Goal: Information Seeking & Learning: Learn about a topic

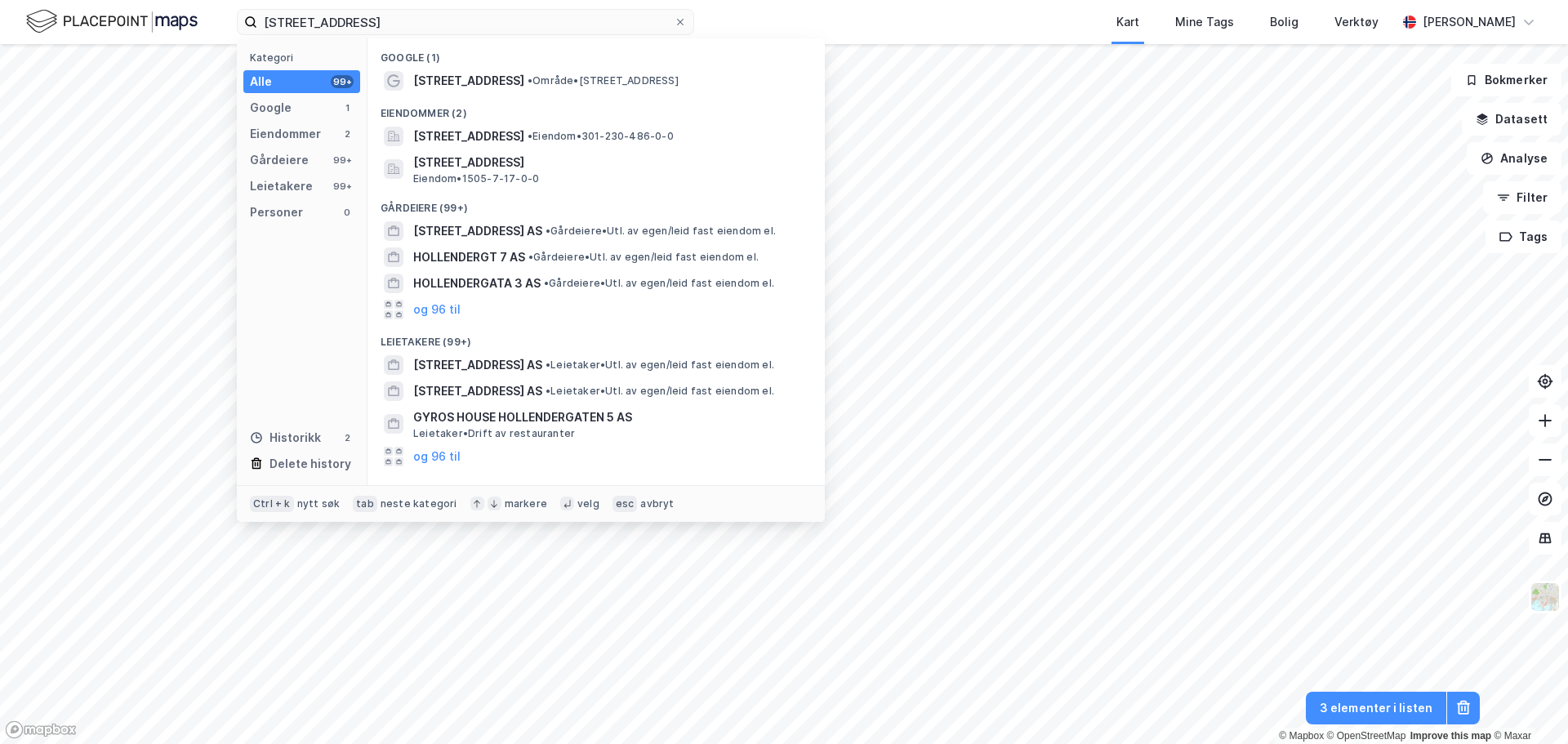
drag, startPoint x: 373, startPoint y: 21, endPoint x: -115, endPoint y: 23, distance: 488.0
click at [0, 23] on html "[STREET_ADDRESS] Kategori Alle 99+ Google 1 Eiendommer 2 Gårdeiere 99+ Leietake…" at bounding box center [784, 372] width 1568 height 744
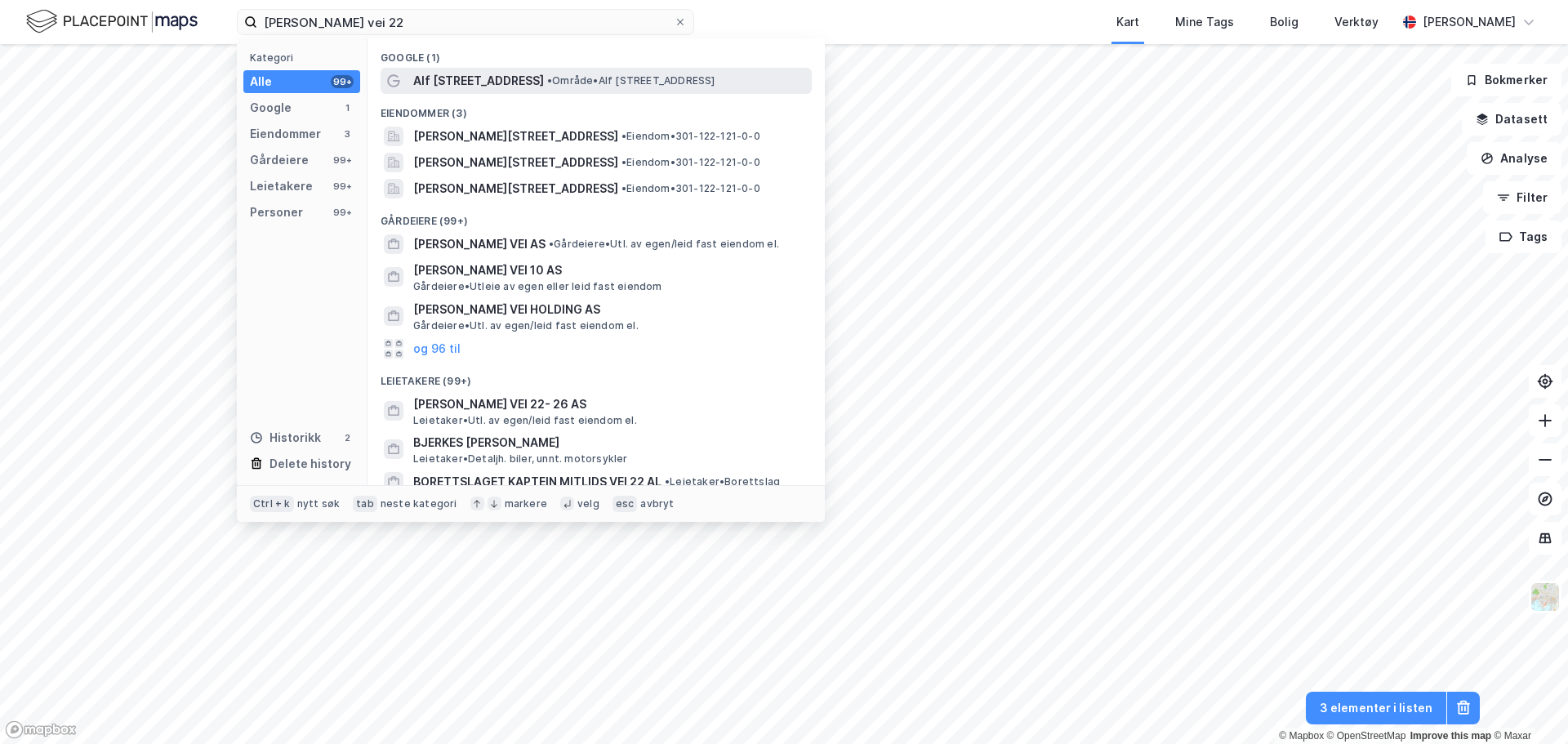
click at [565, 90] on div "Alf [STREET_ADDRESS] • Område • [PERSON_NAME][STREET_ADDRESS]" at bounding box center [611, 80] width 395 height 20
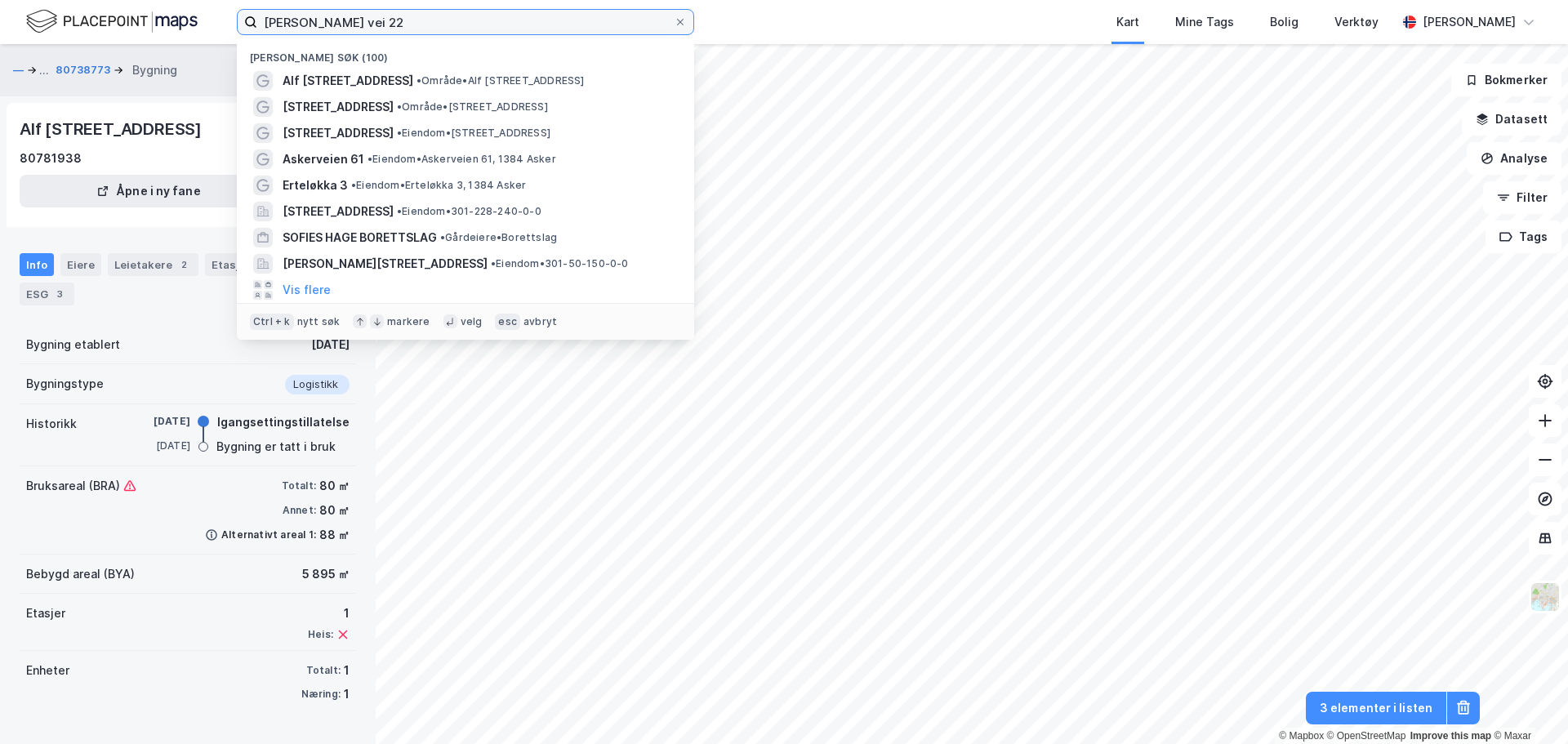
drag, startPoint x: 390, startPoint y: 22, endPoint x: 100, endPoint y: 33, distance: 290.2
click at [100, 33] on div "[PERSON_NAME] vei 22 Nylige søk (100) Alf [STREET_ADDRESS] • Område • [PERSON_N…" at bounding box center [784, 22] width 1568 height 44
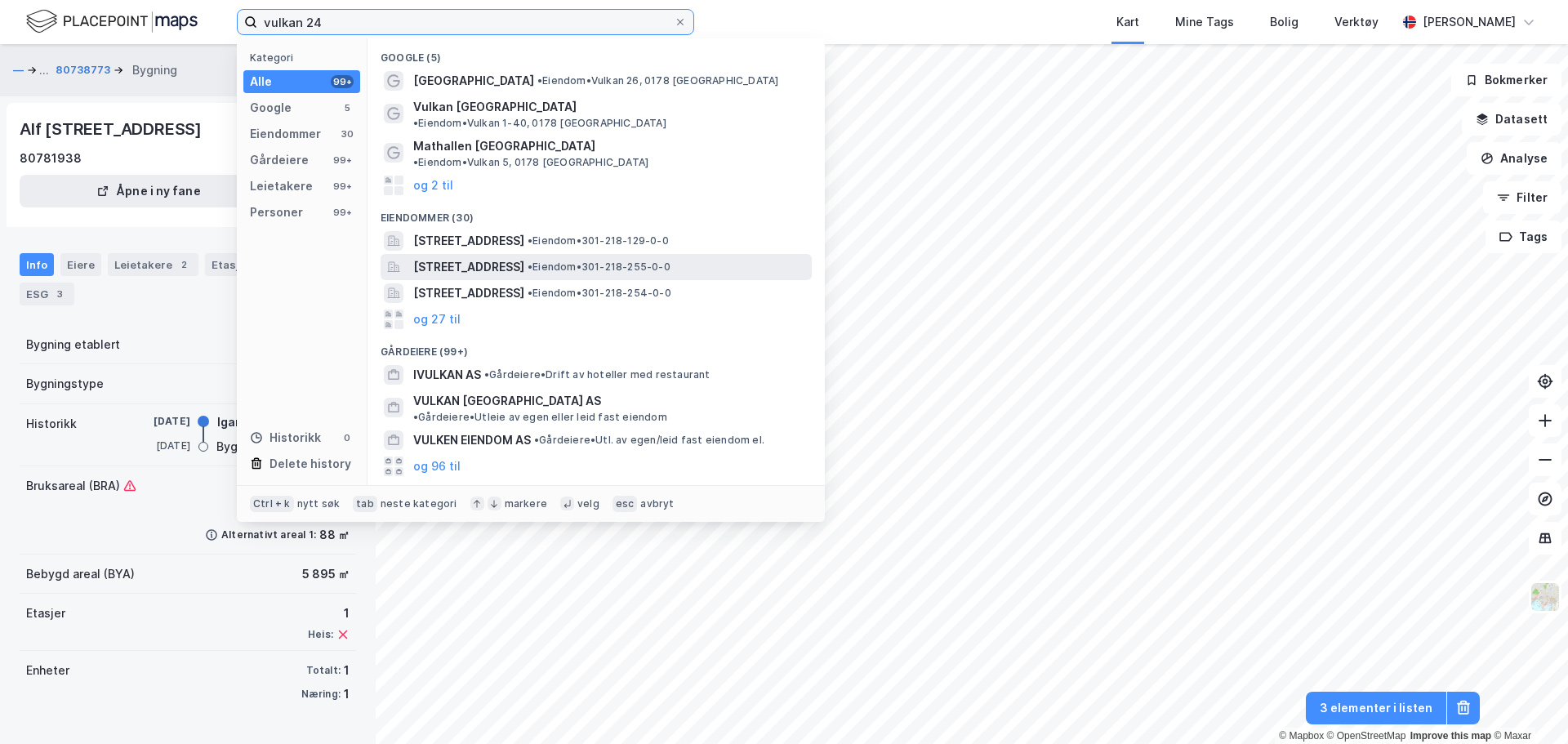
scroll to position [5, 0]
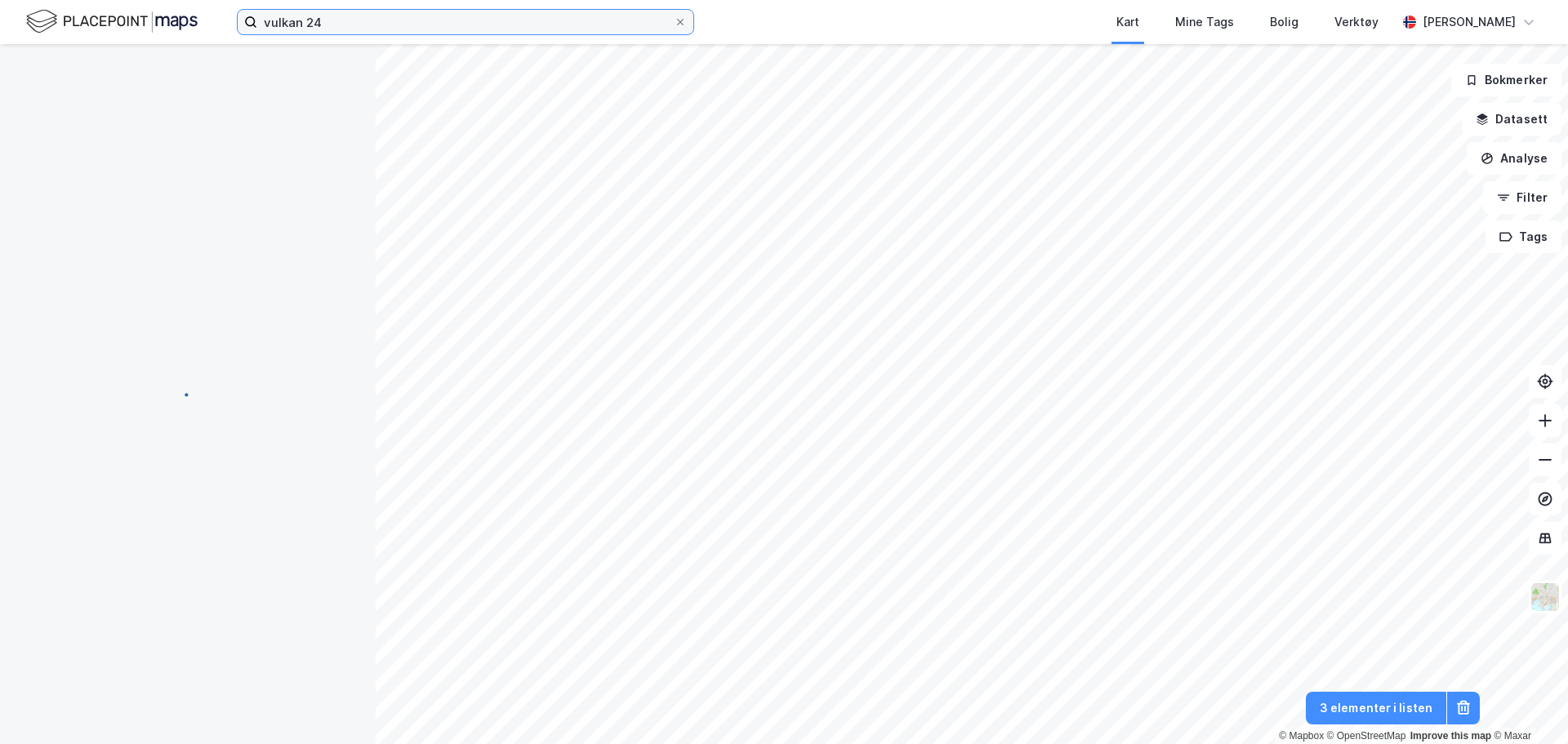
scroll to position [5, 0]
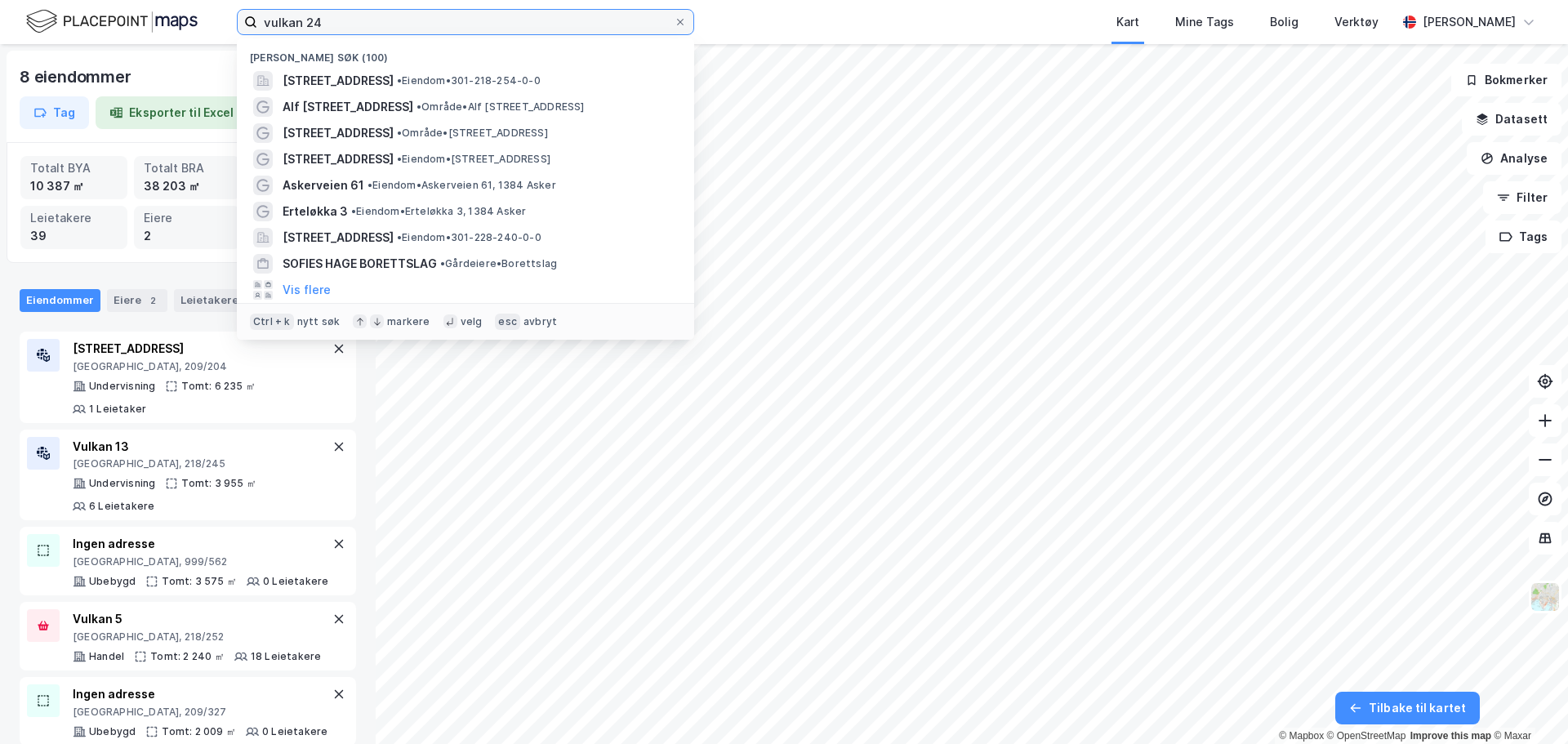
click at [381, 25] on input "vulkan 24" at bounding box center [465, 22] width 416 height 25
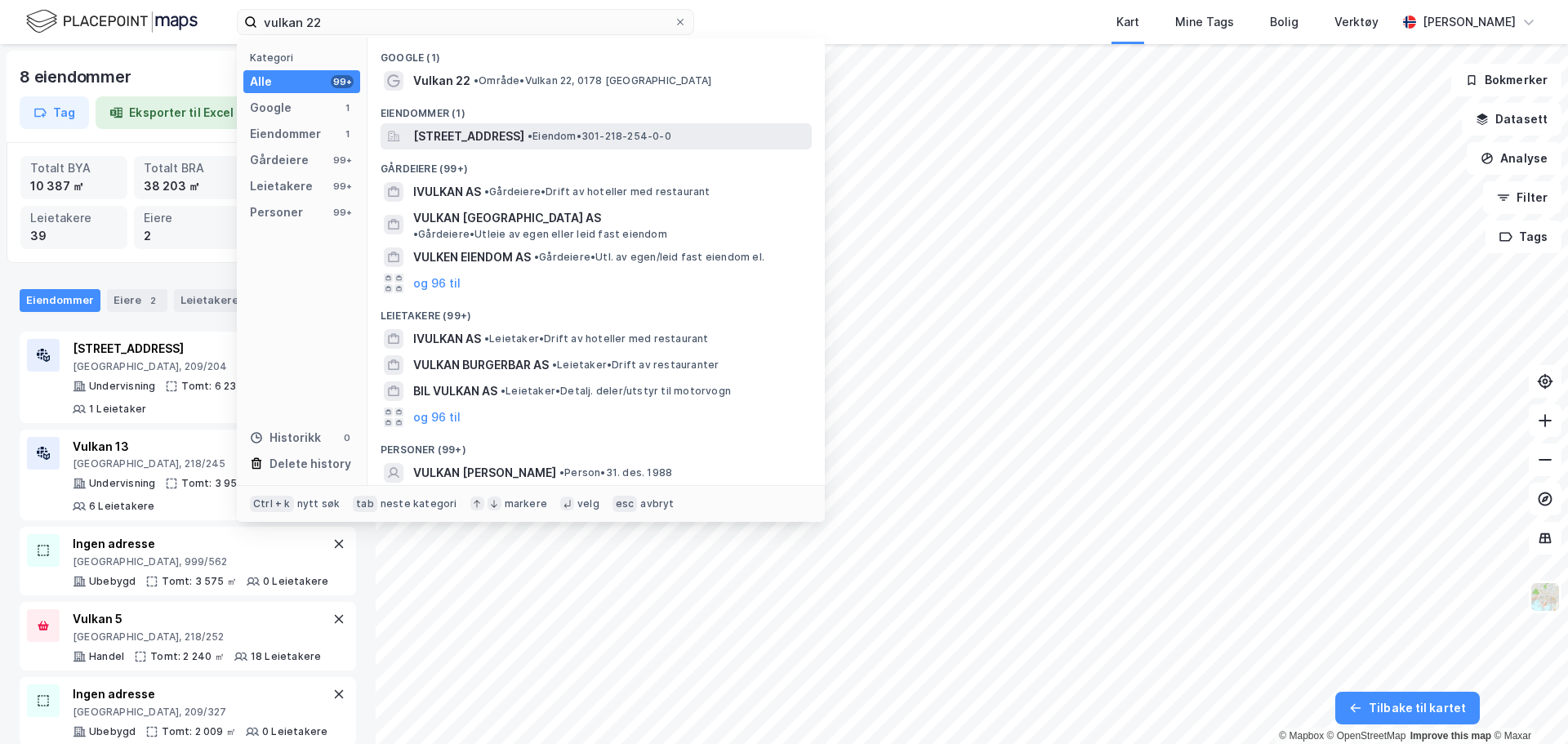
click at [489, 128] on span "[STREET_ADDRESS]" at bounding box center [468, 136] width 111 height 20
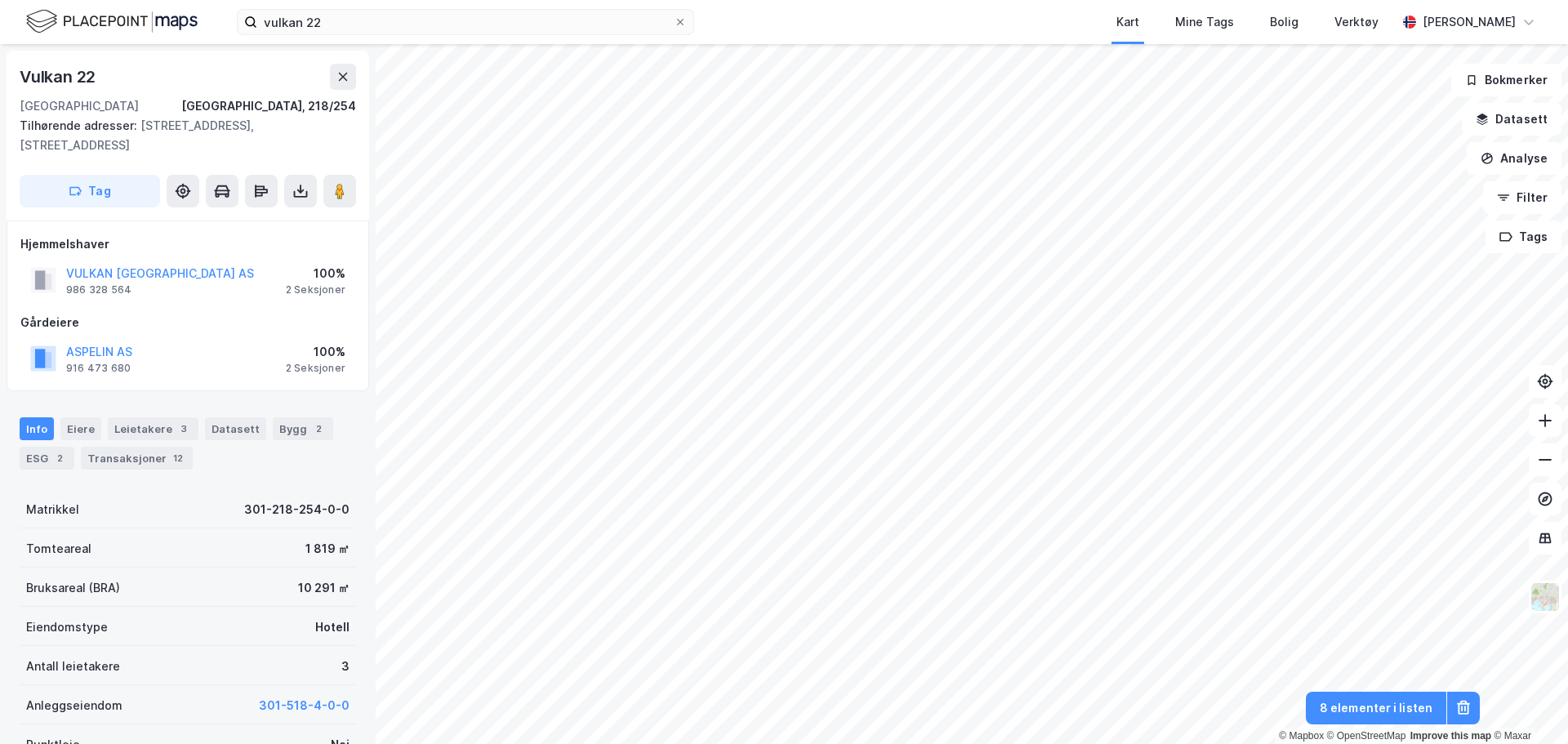
scroll to position [5, 0]
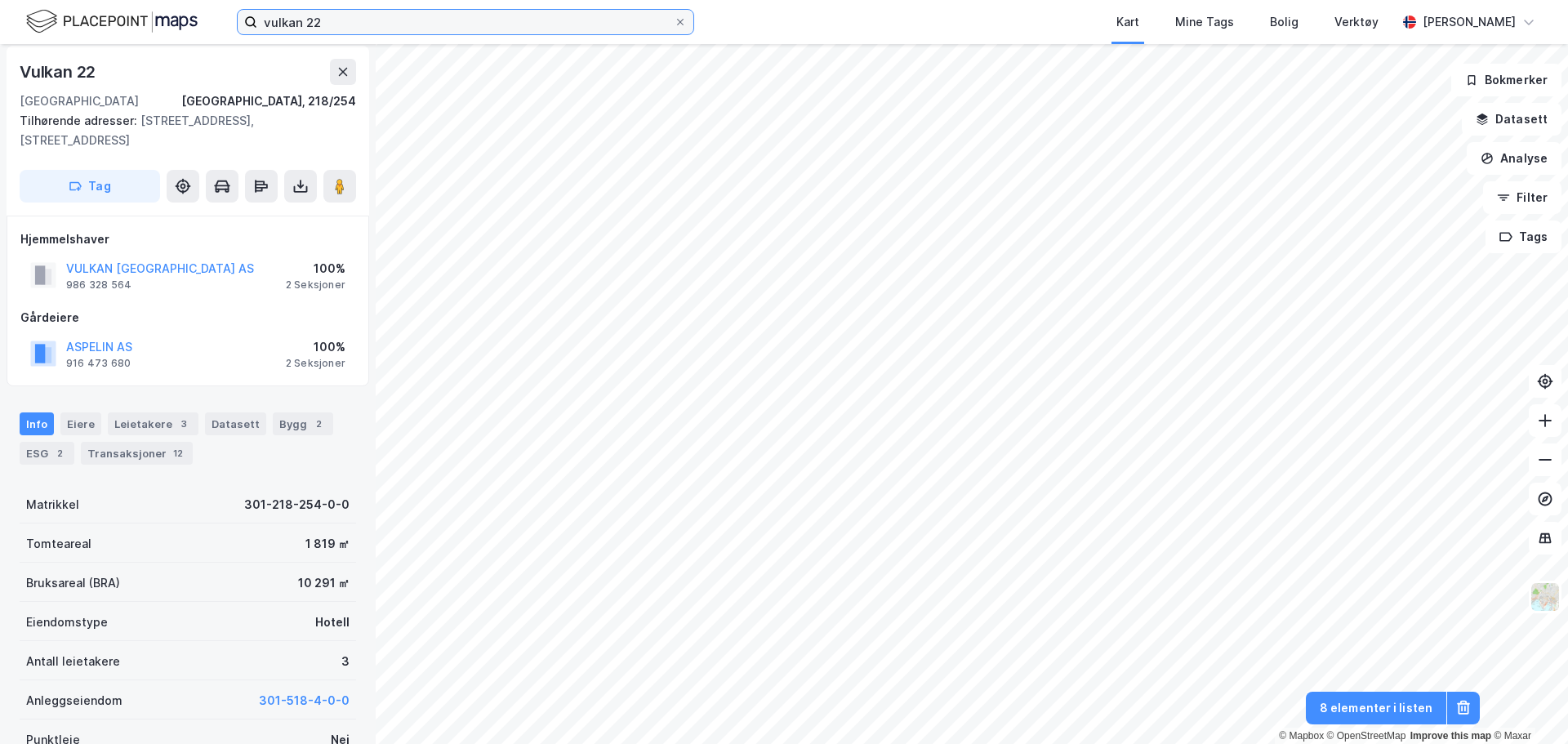
click at [377, 23] on input "vulkan 22" at bounding box center [465, 22] width 416 height 25
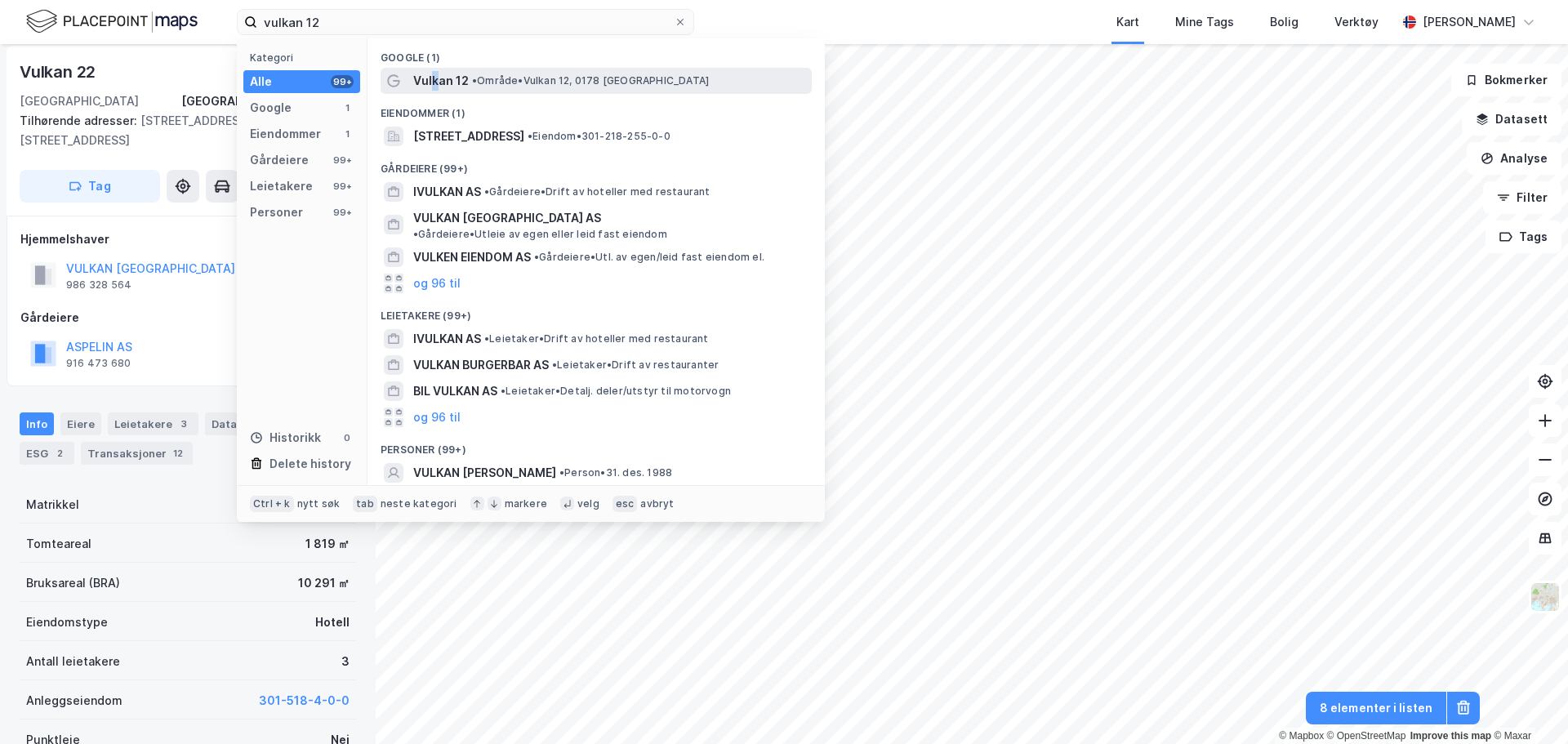
click at [435, 75] on span "Vulkan 12" at bounding box center [441, 80] width 56 height 20
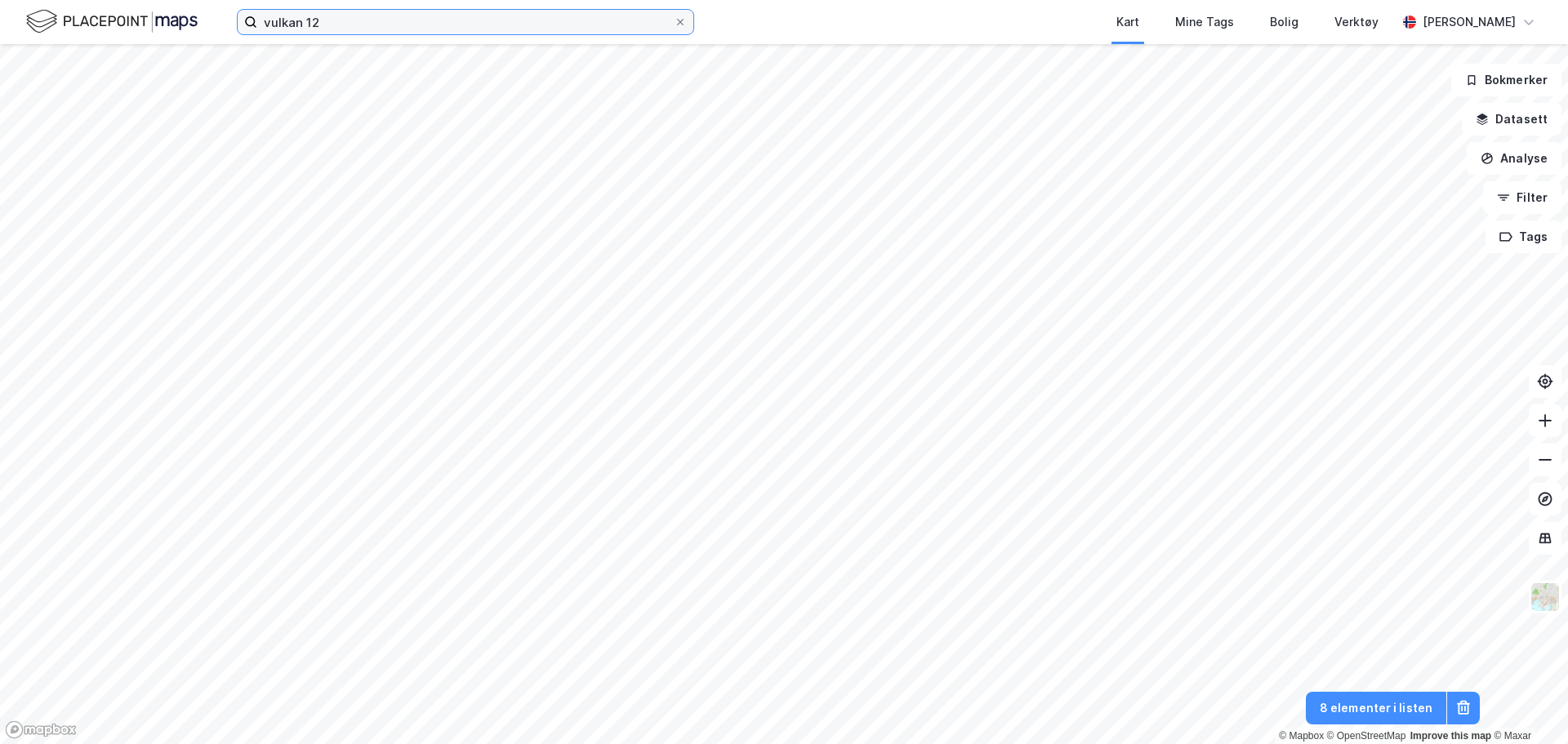
click at [333, 17] on input "vulkan 12" at bounding box center [465, 22] width 416 height 25
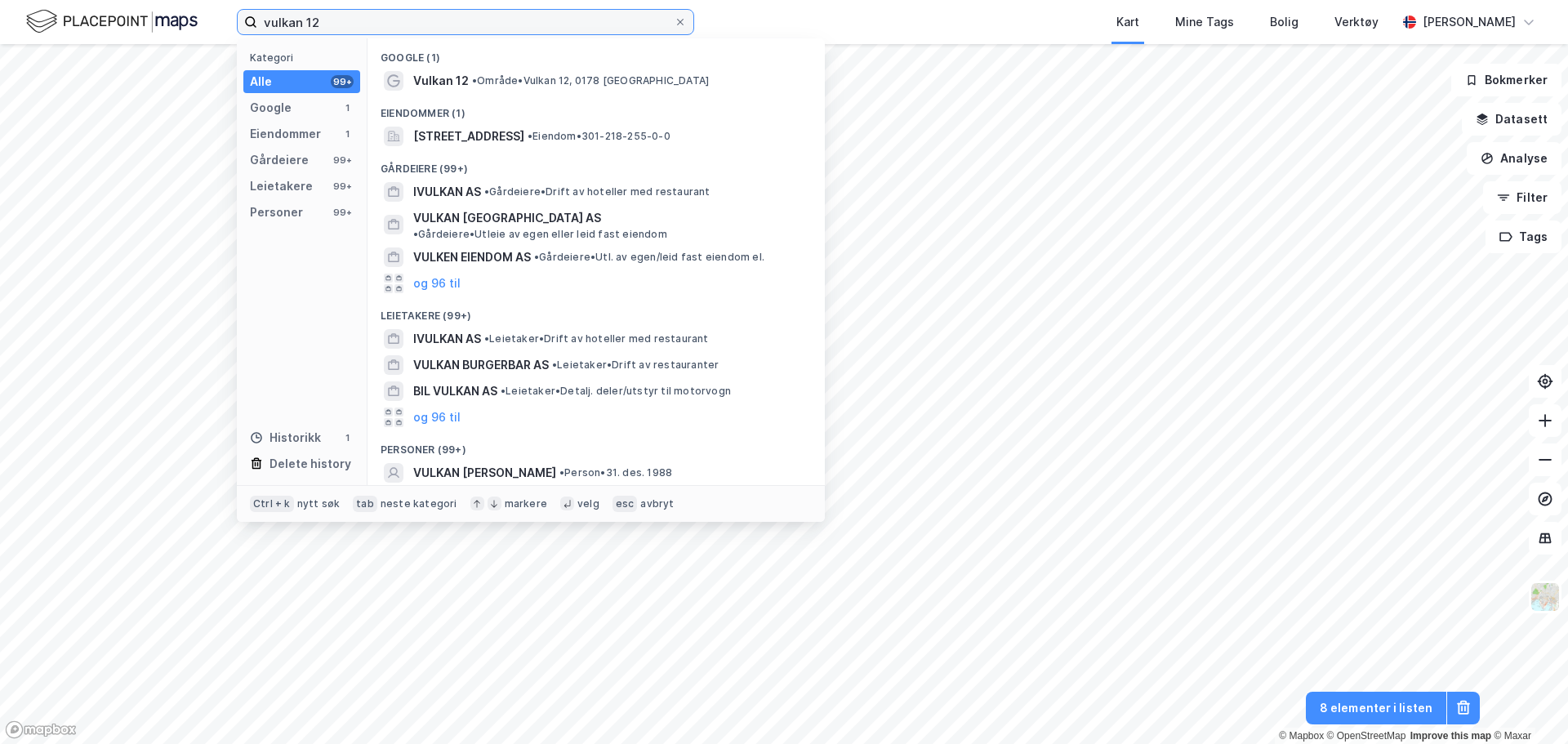
click at [335, 19] on input "vulkan 12" at bounding box center [465, 22] width 416 height 25
click at [381, 13] on input "vulkan 12" at bounding box center [465, 22] width 416 height 25
click at [730, 28] on div "vulkan 12 Kategori Alle 99+ Google 1 Eiendommer 1 Gårdeiere 99+ Leietakere 99+ …" at bounding box center [784, 22] width 1568 height 44
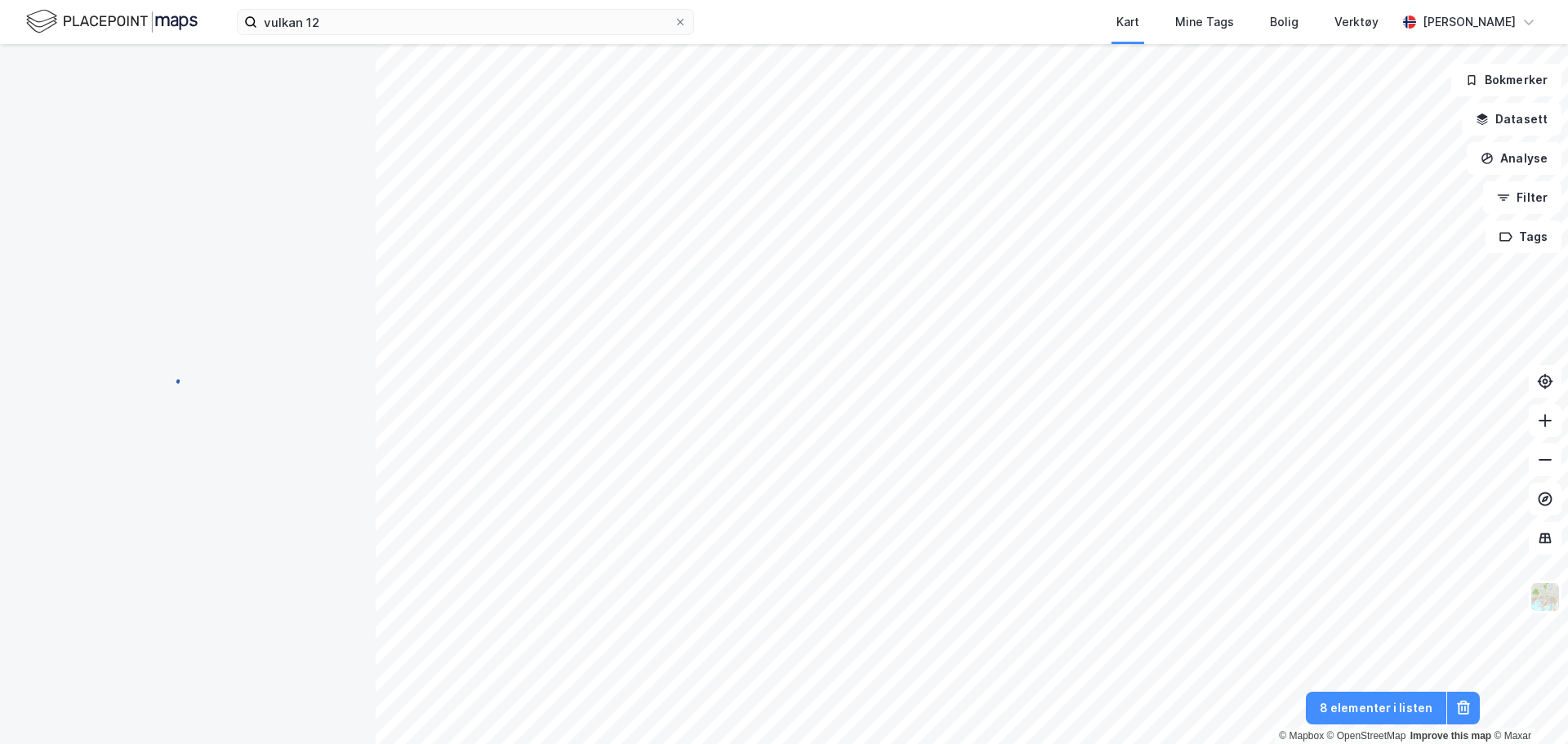
scroll to position [5, 0]
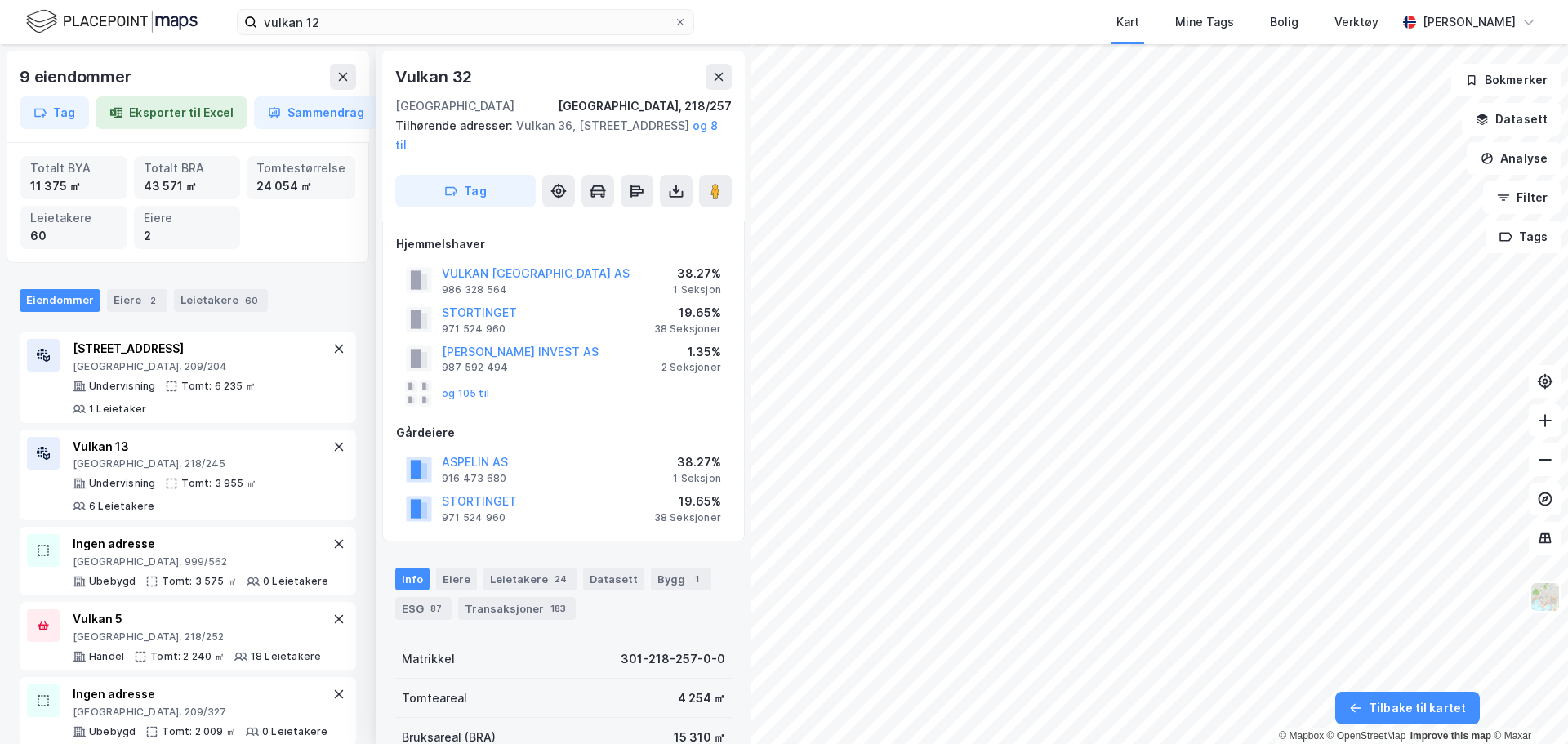
scroll to position [5, 0]
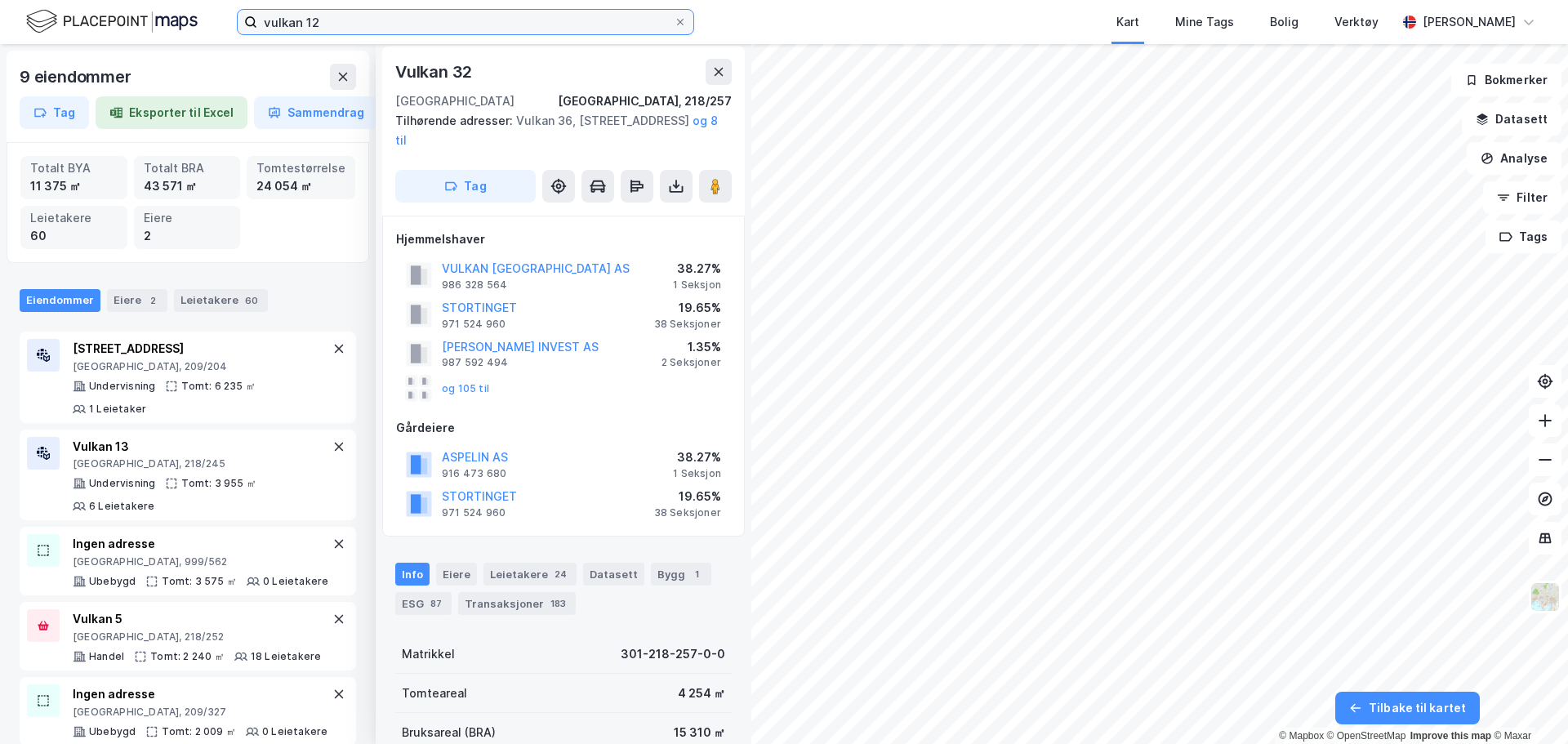
click at [498, 22] on input "vulkan 12" at bounding box center [465, 22] width 416 height 25
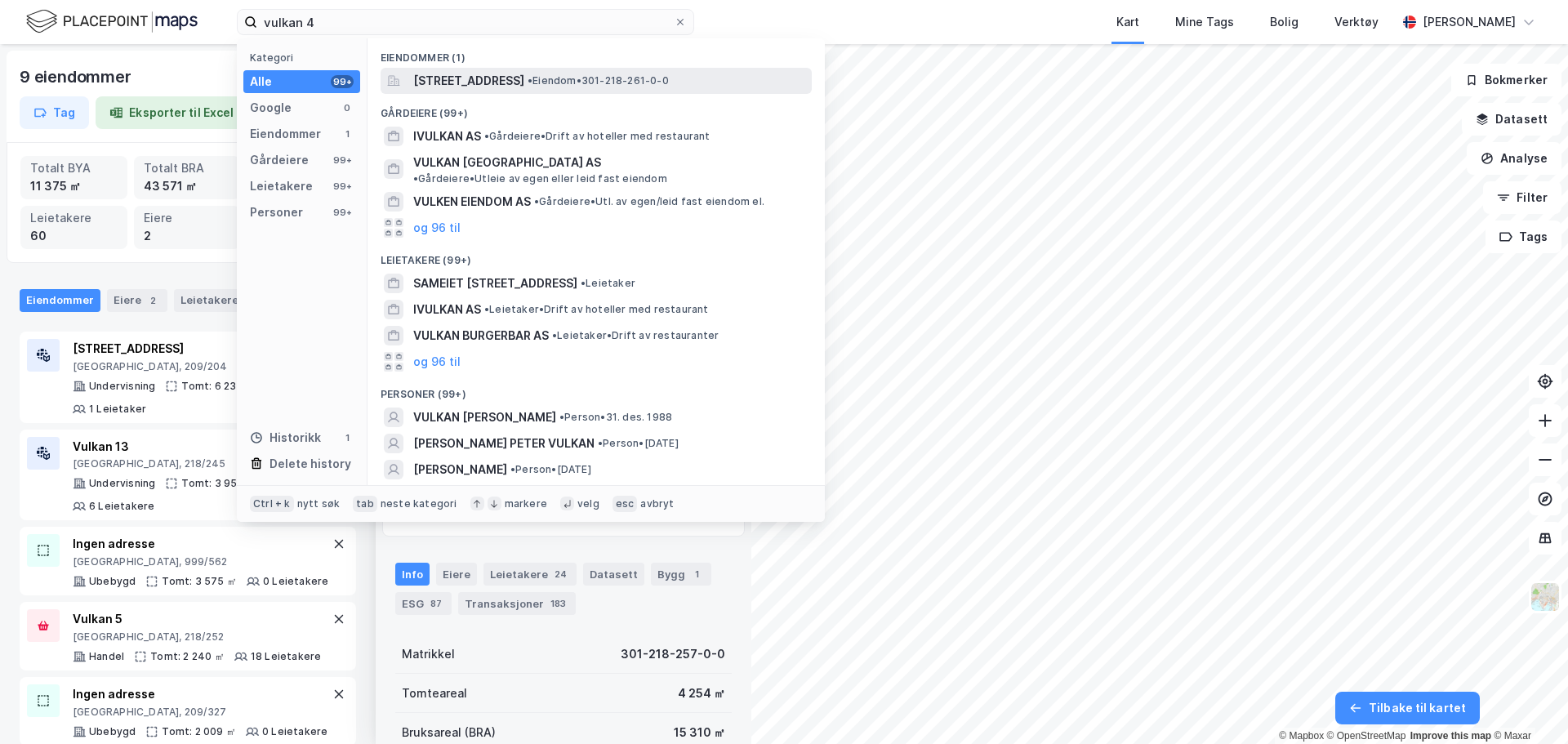
click at [511, 82] on span "[STREET_ADDRESS]" at bounding box center [468, 80] width 111 height 20
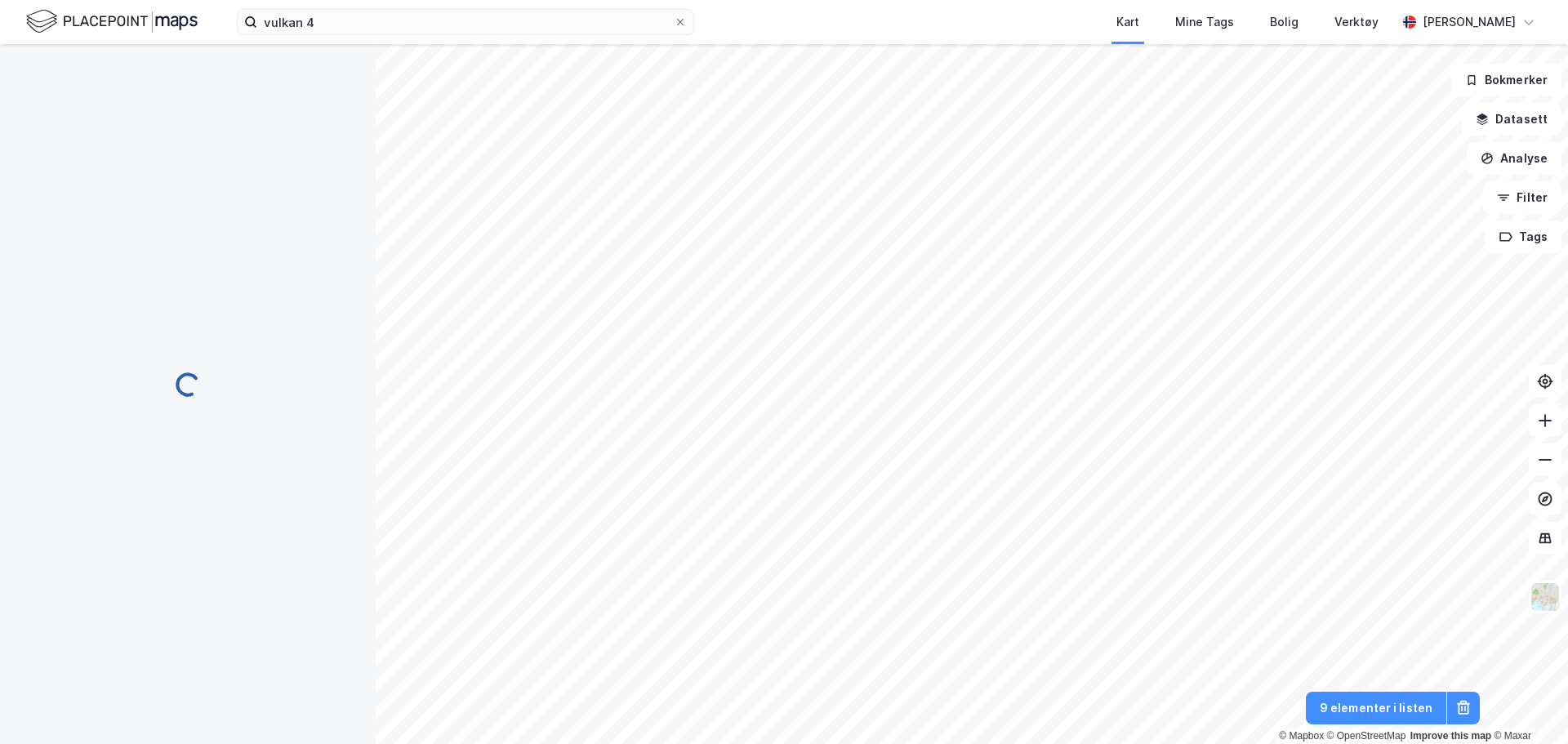
scroll to position [5, 0]
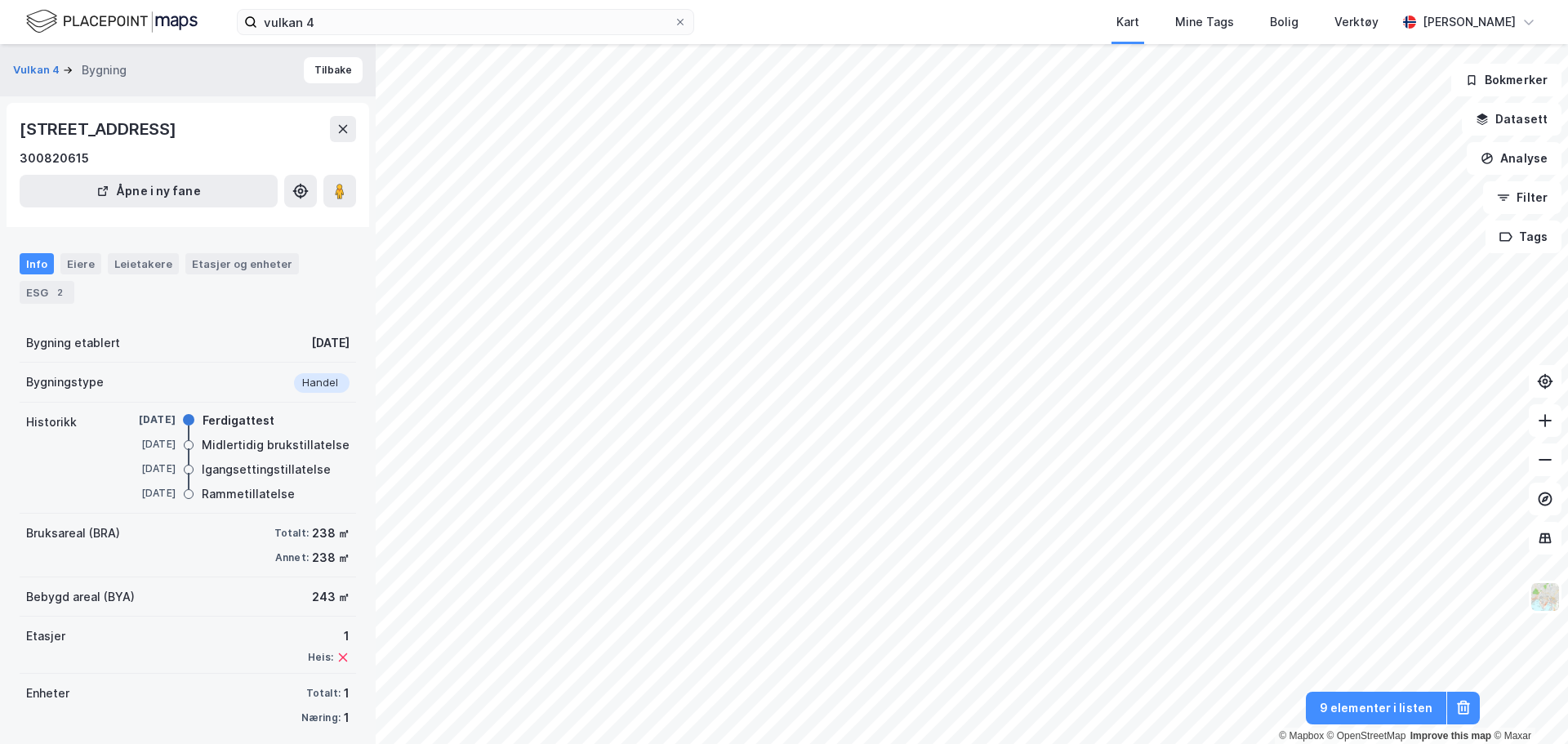
scroll to position [5, 0]
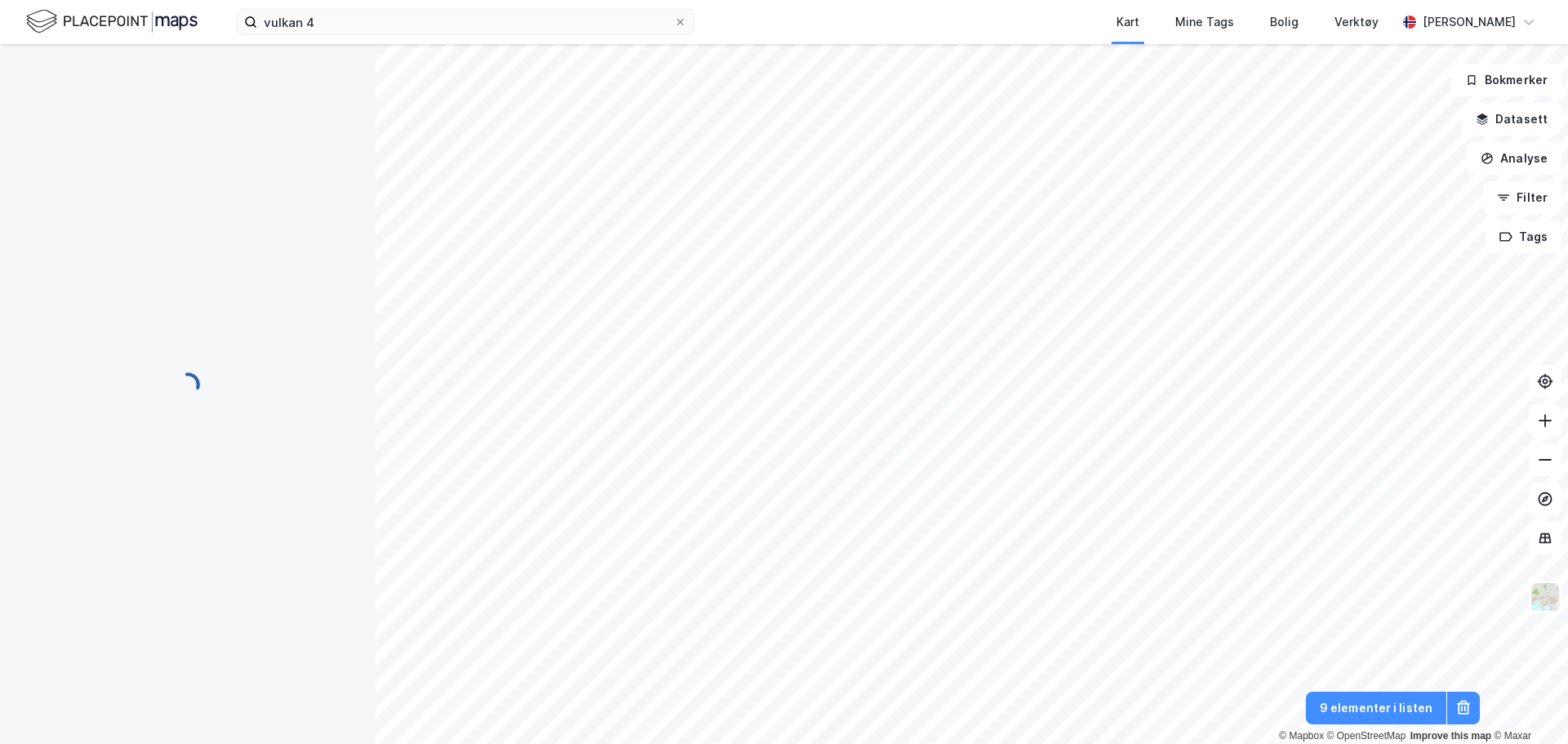
scroll to position [5, 0]
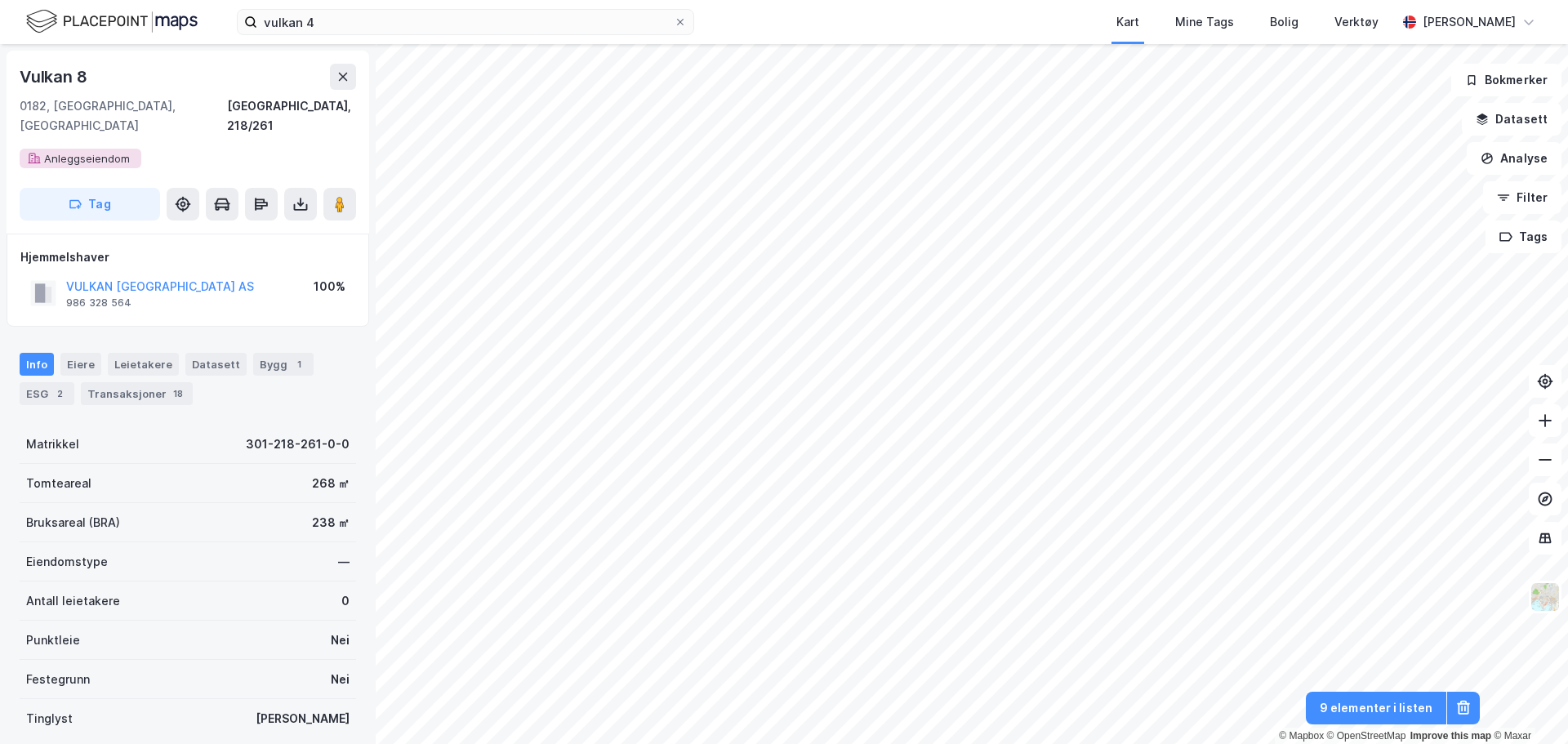
scroll to position [5, 0]
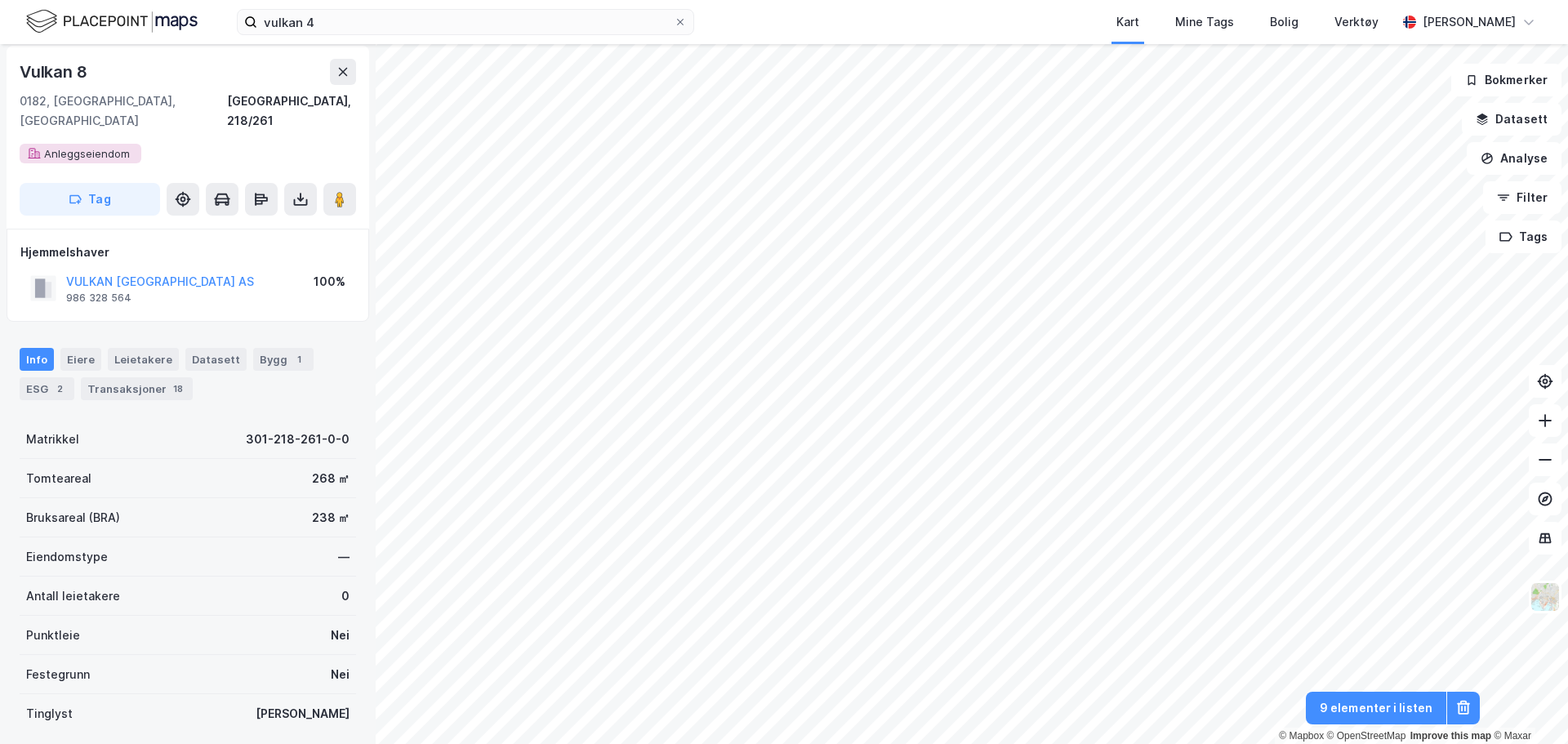
scroll to position [5, 0]
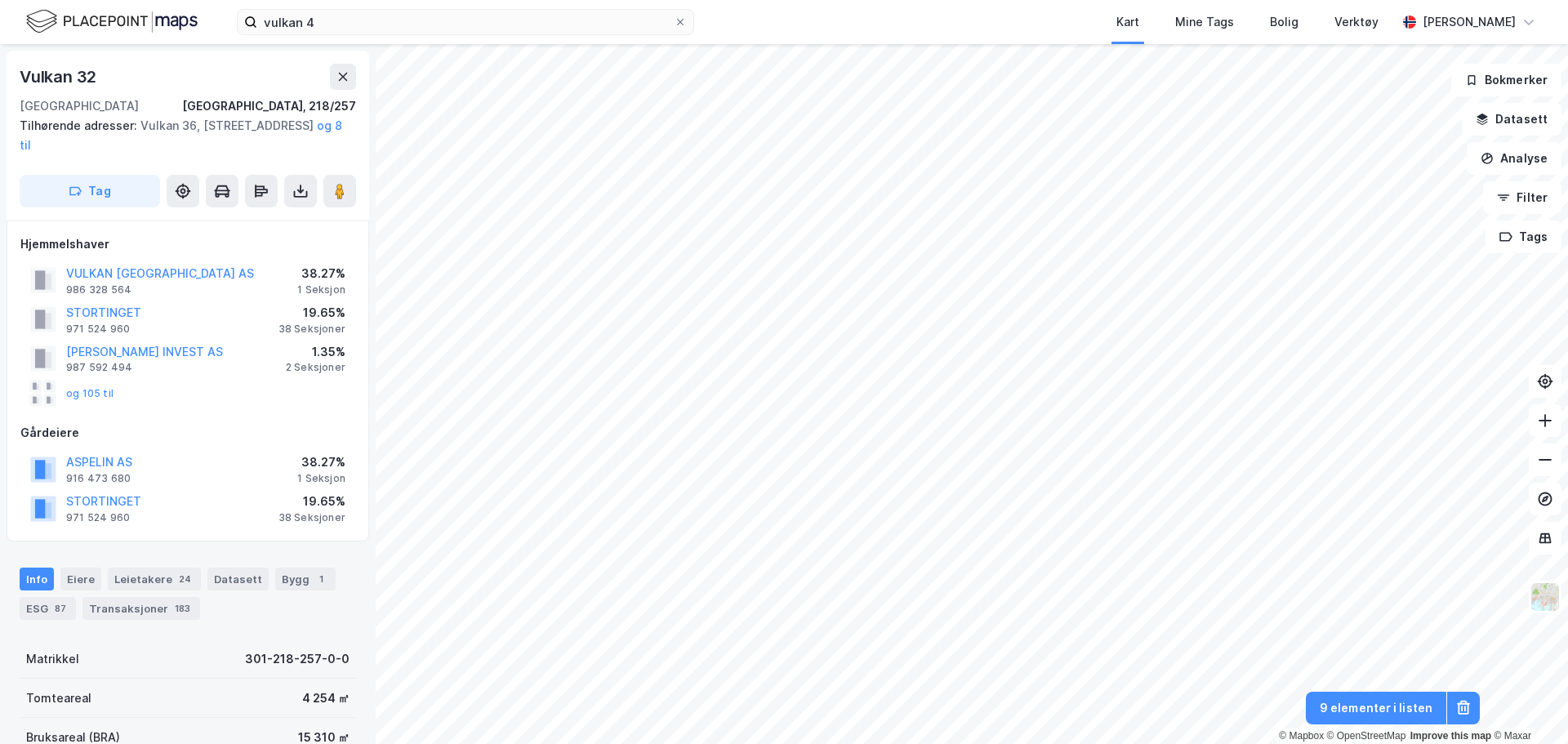
scroll to position [5, 0]
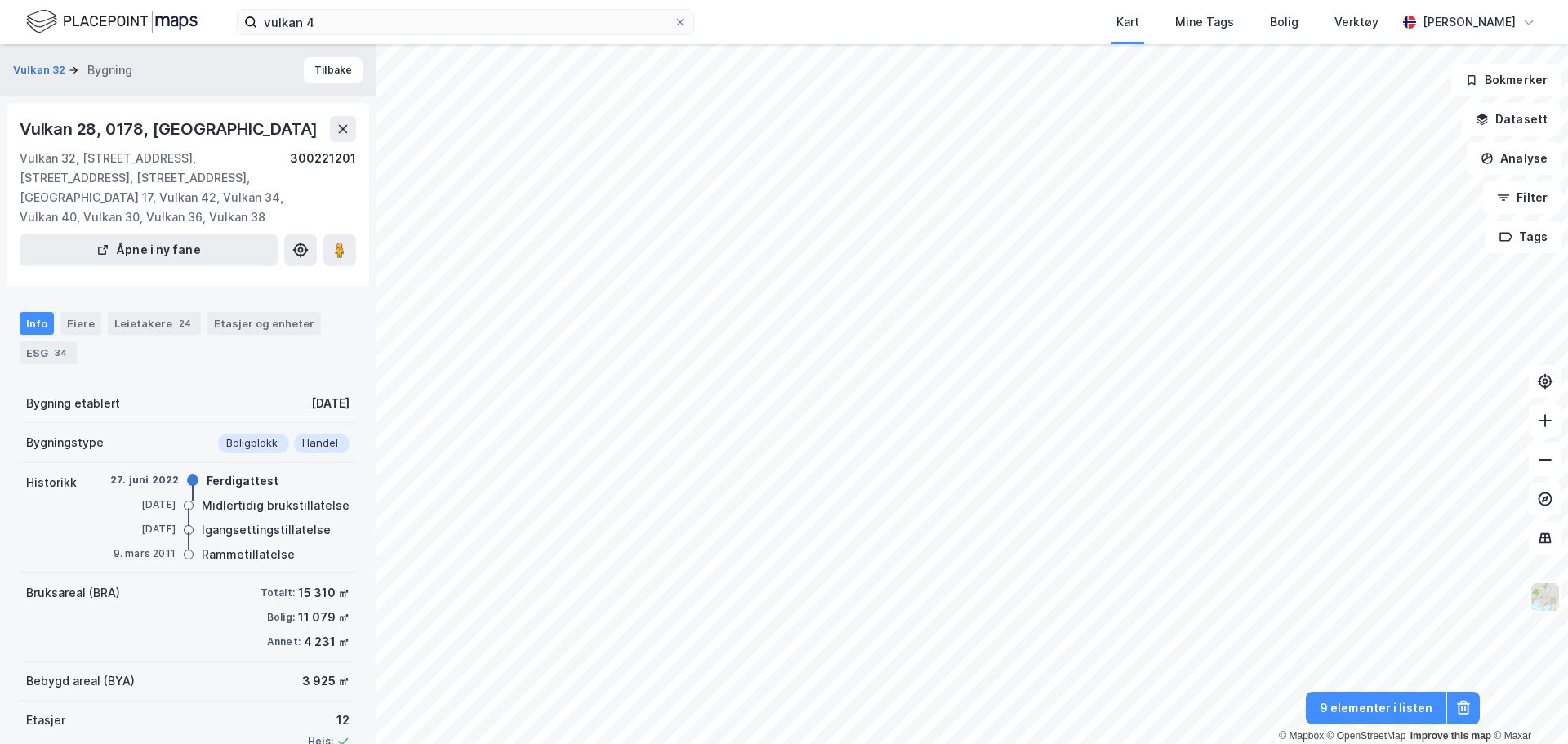
scroll to position [5, 0]
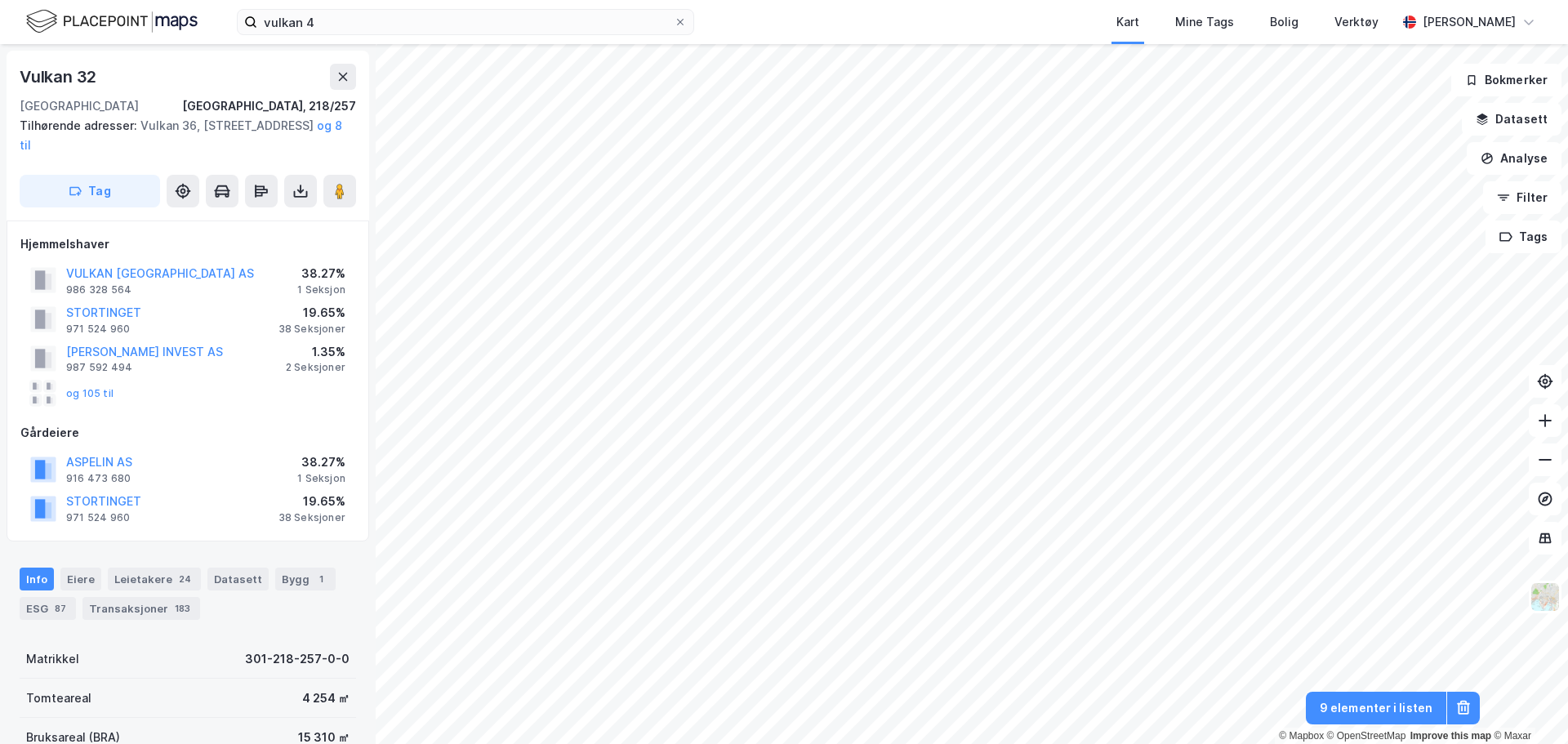
scroll to position [5, 0]
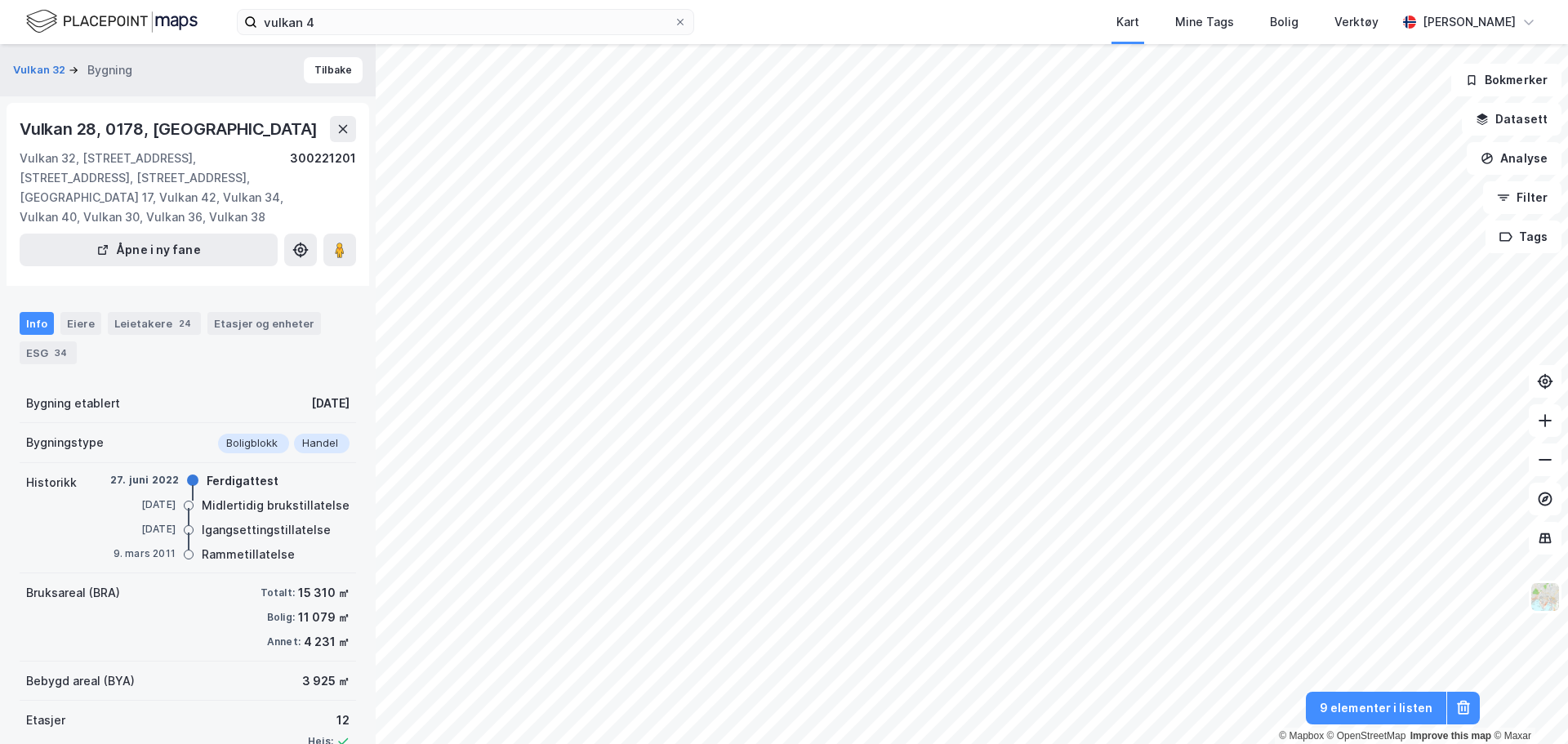
scroll to position [5, 0]
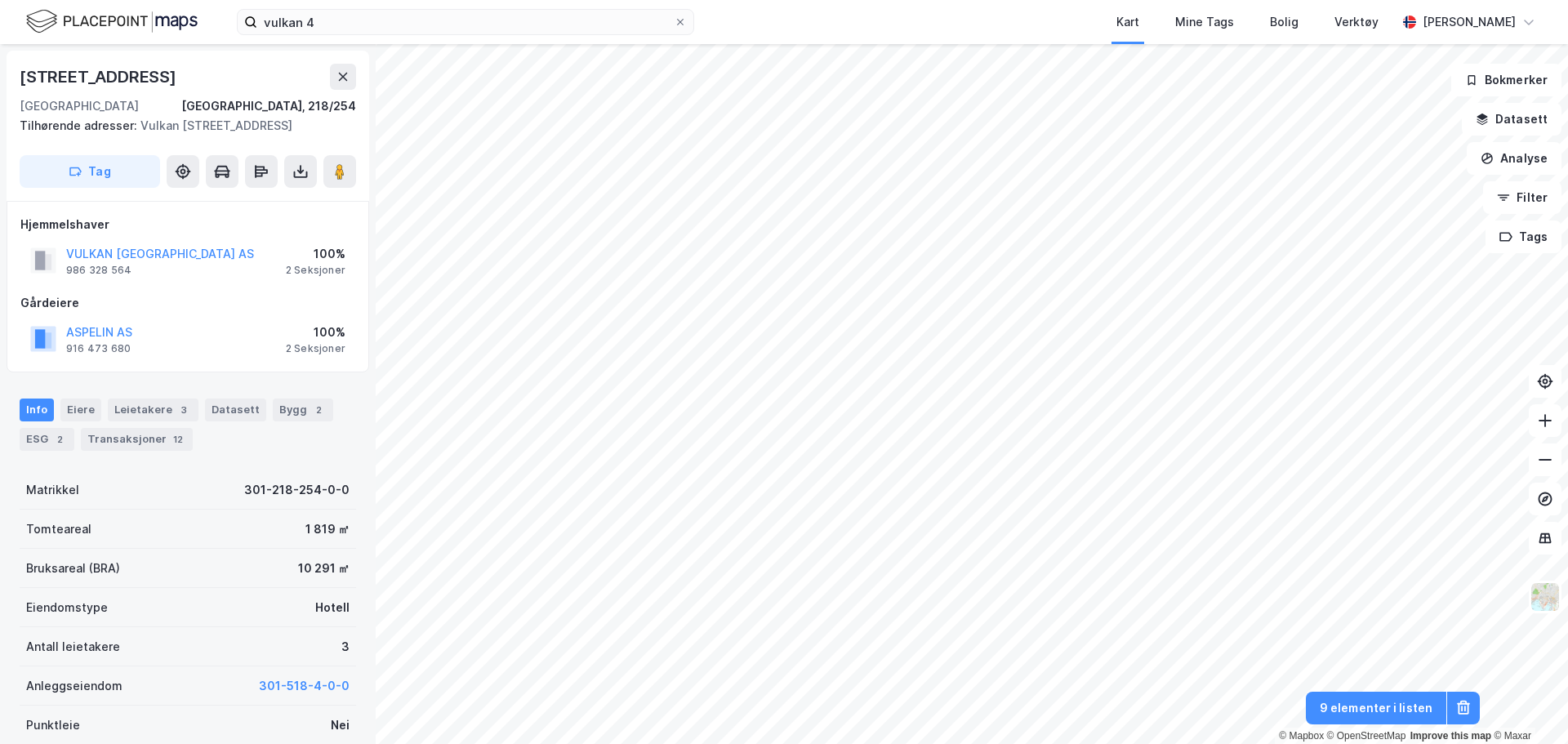
scroll to position [5, 0]
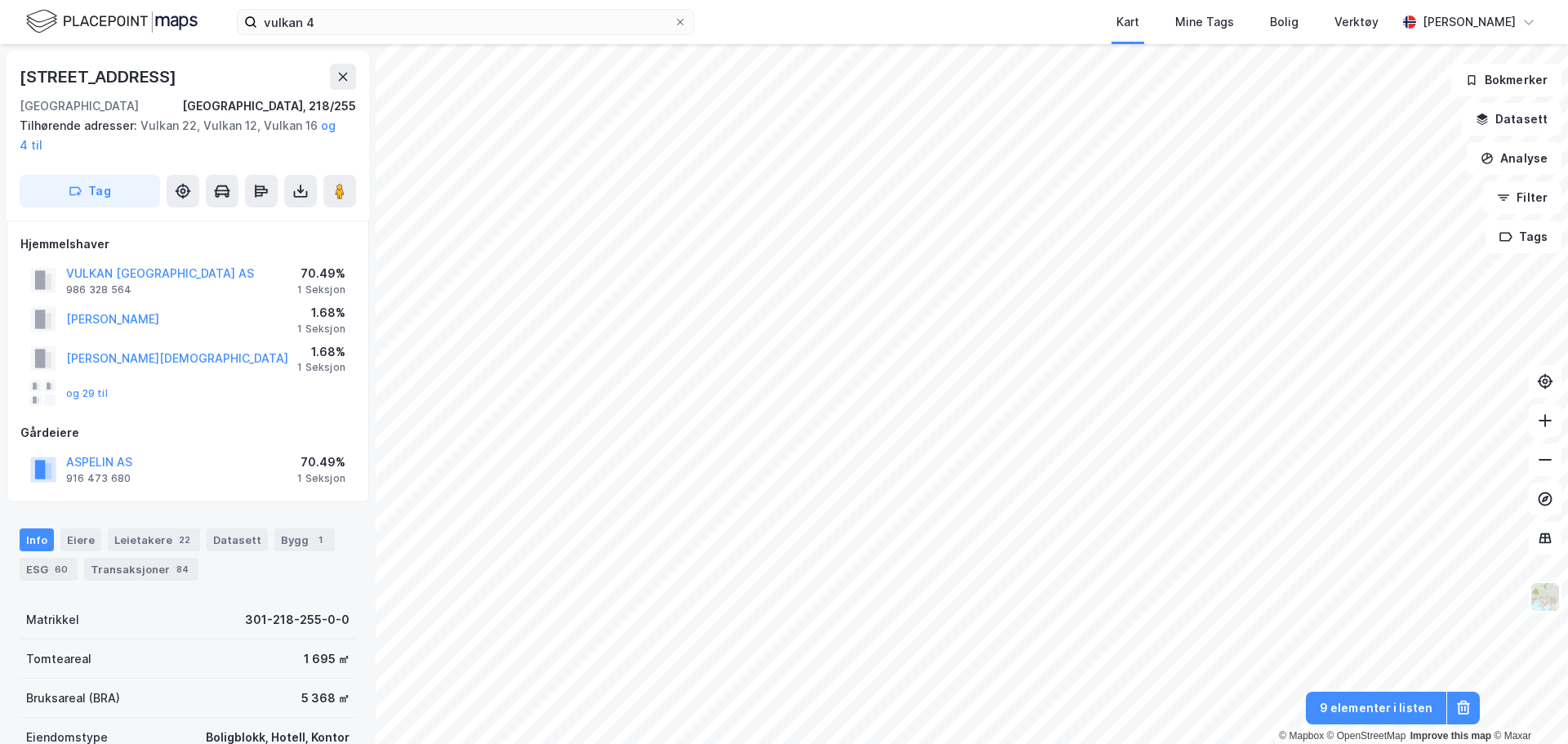
scroll to position [5, 0]
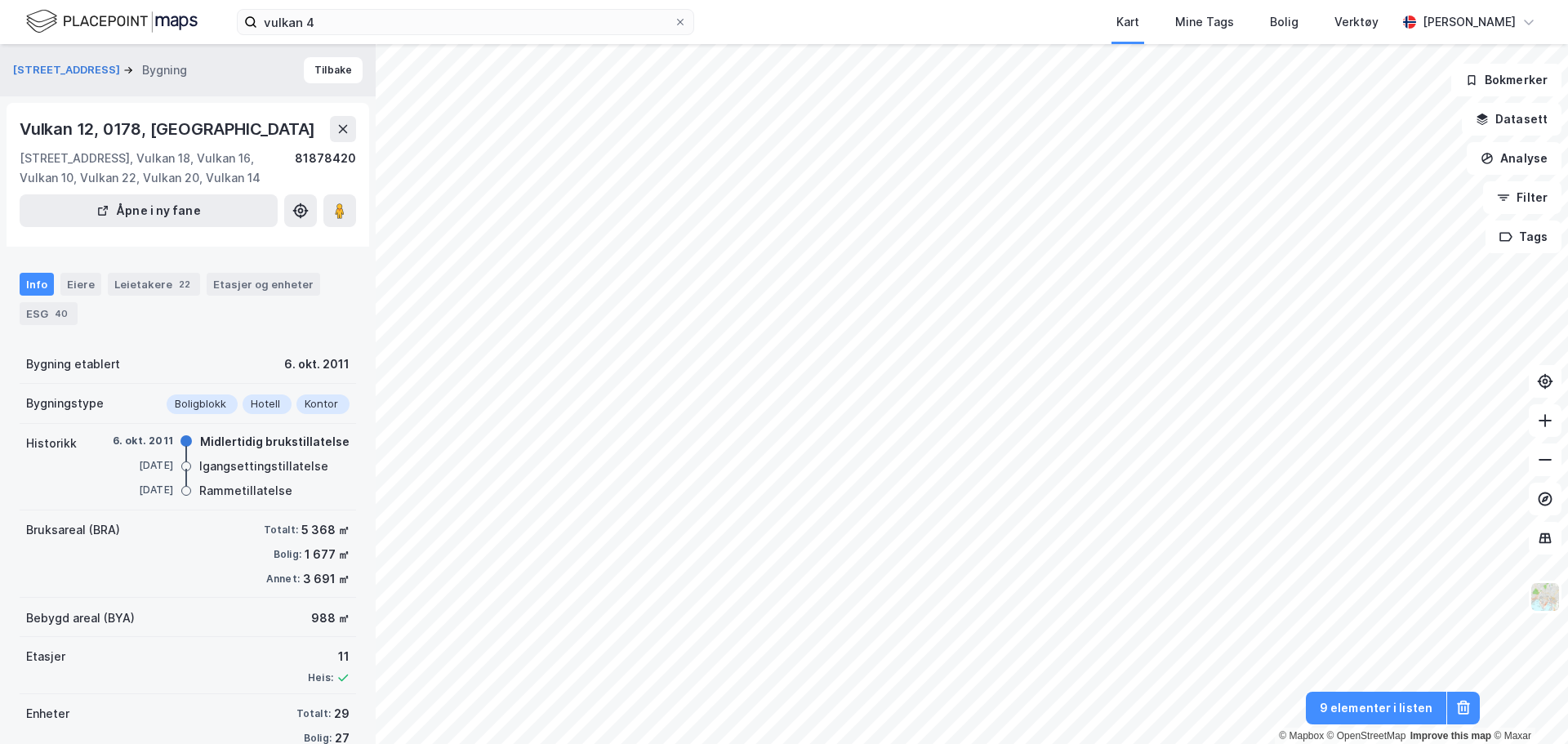
scroll to position [57, 0]
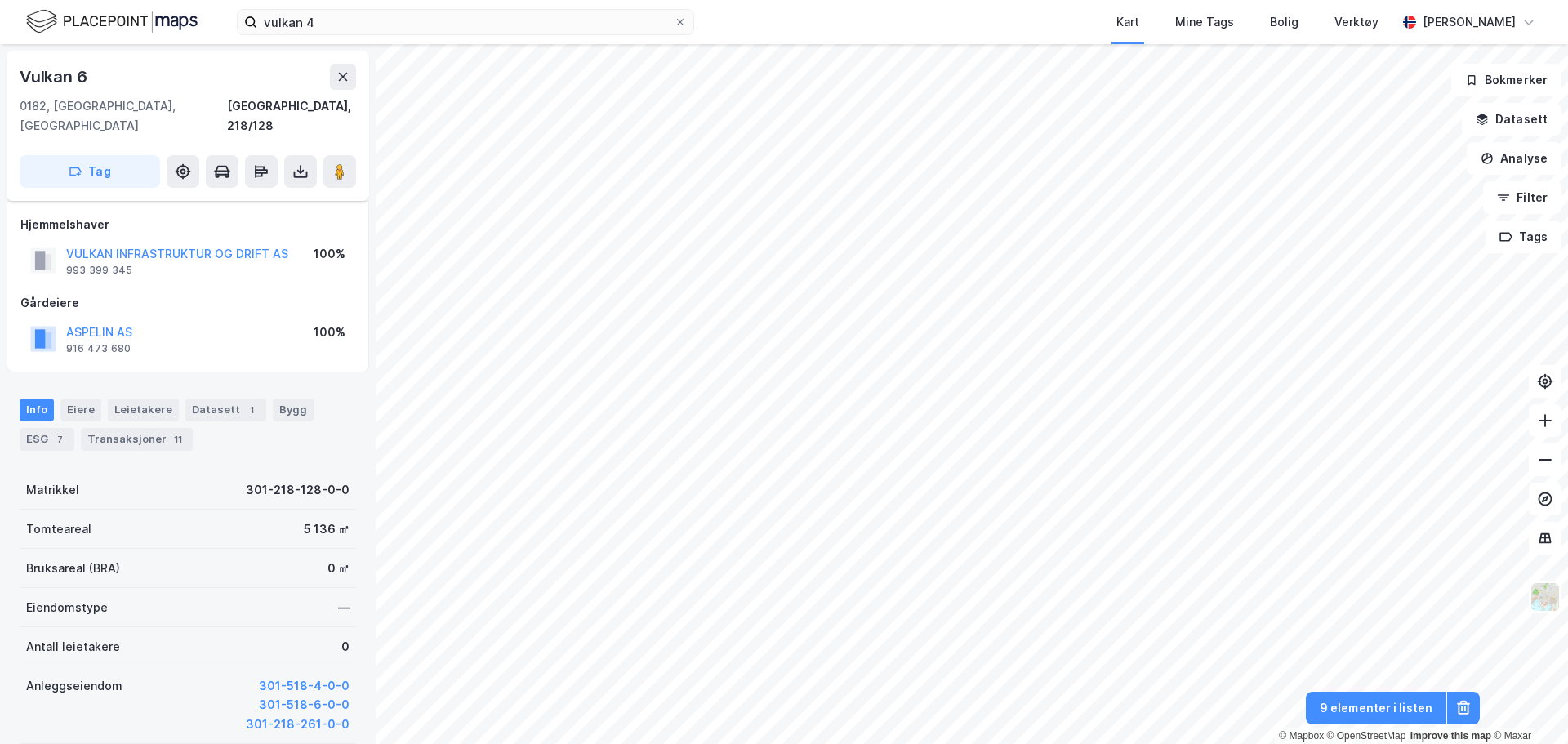
scroll to position [57, 0]
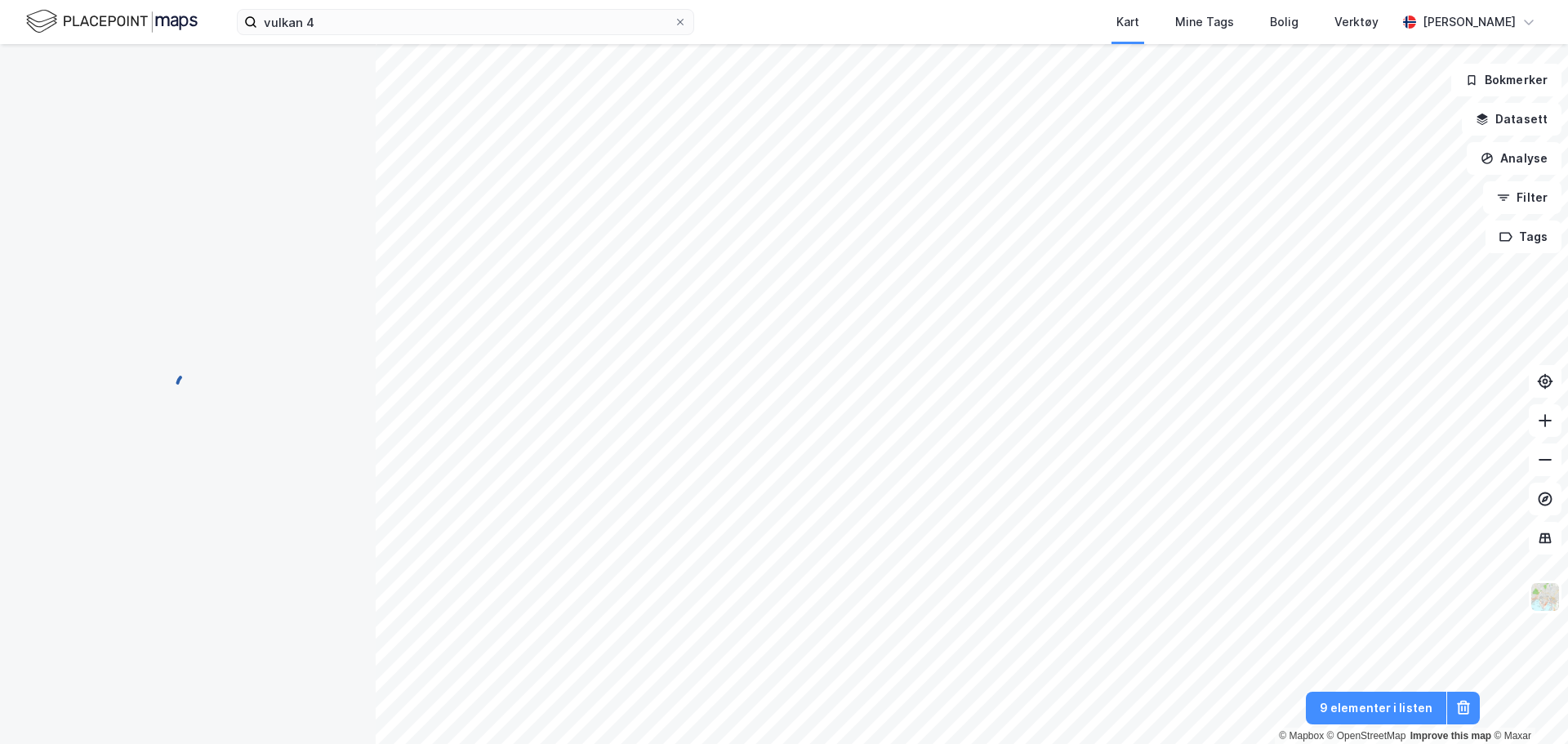
scroll to position [57, 0]
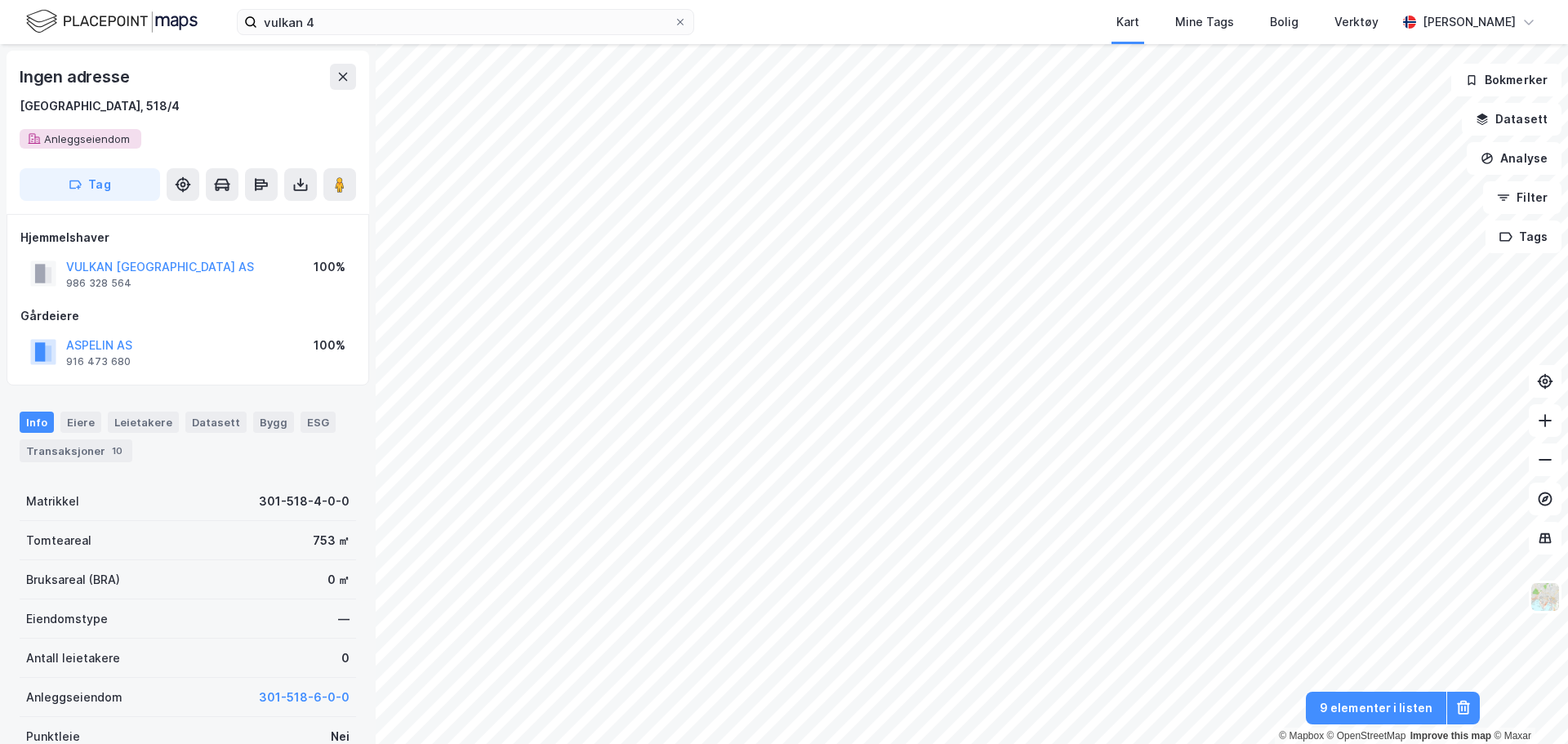
scroll to position [57, 0]
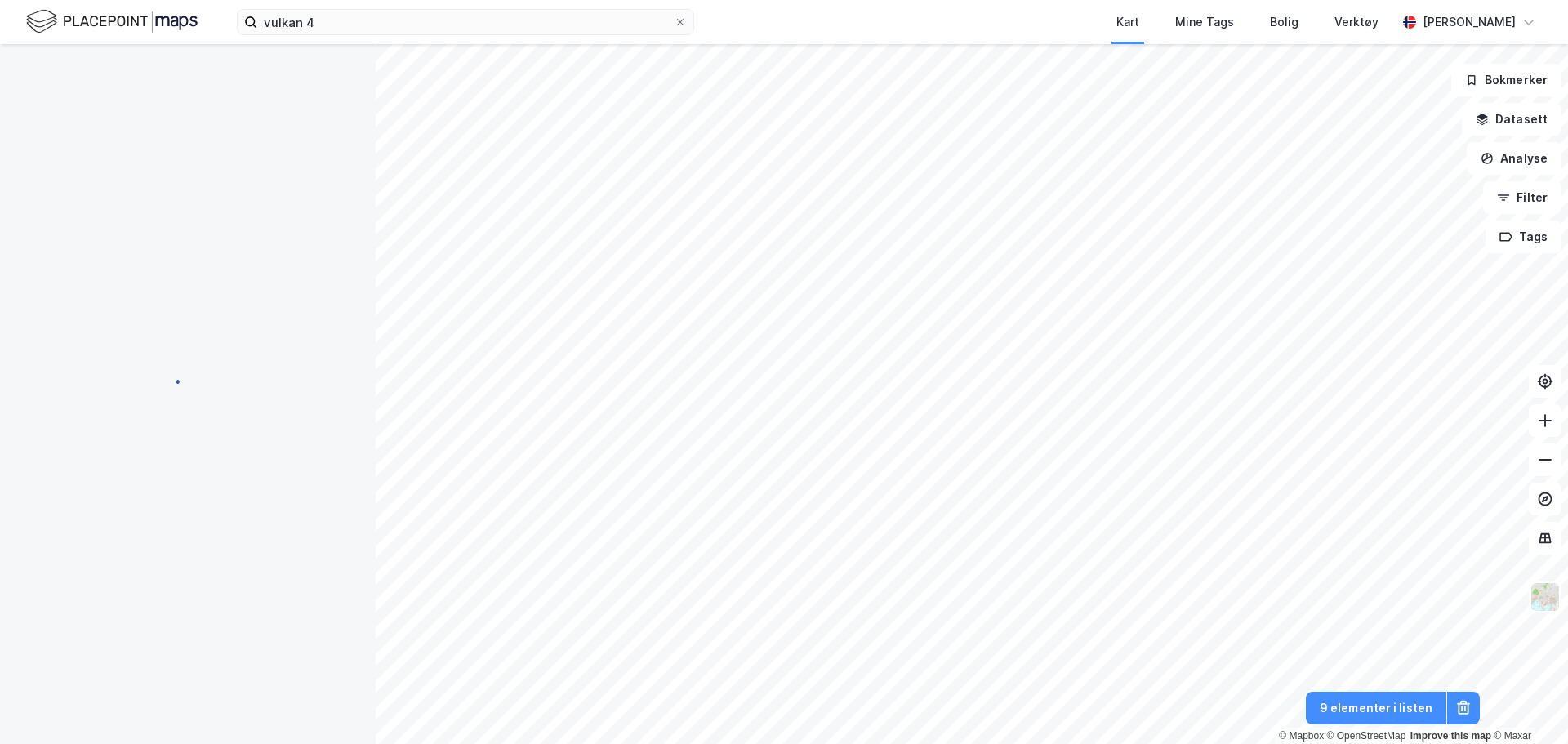
scroll to position [57, 0]
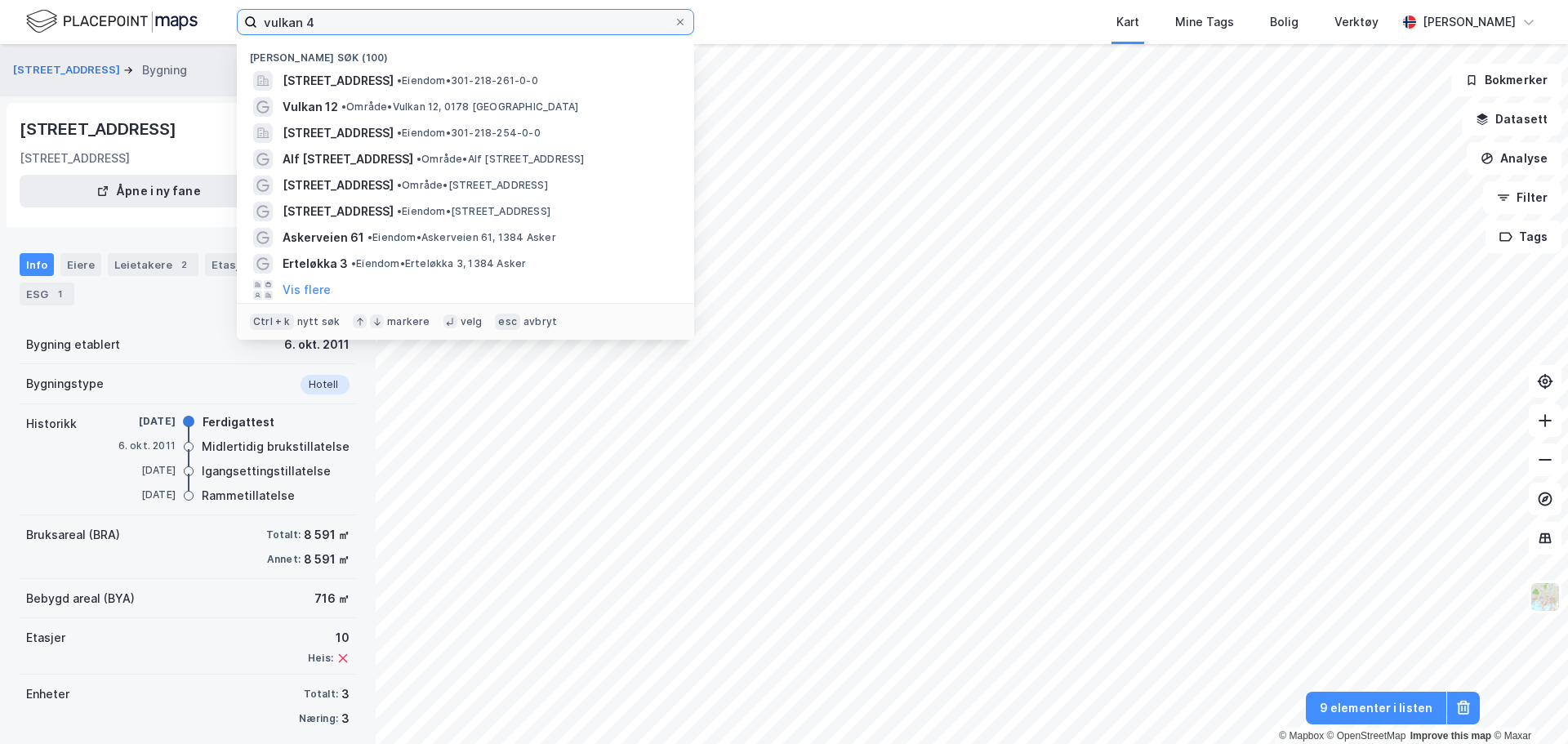
click at [334, 32] on input "vulkan 4" at bounding box center [465, 22] width 416 height 25
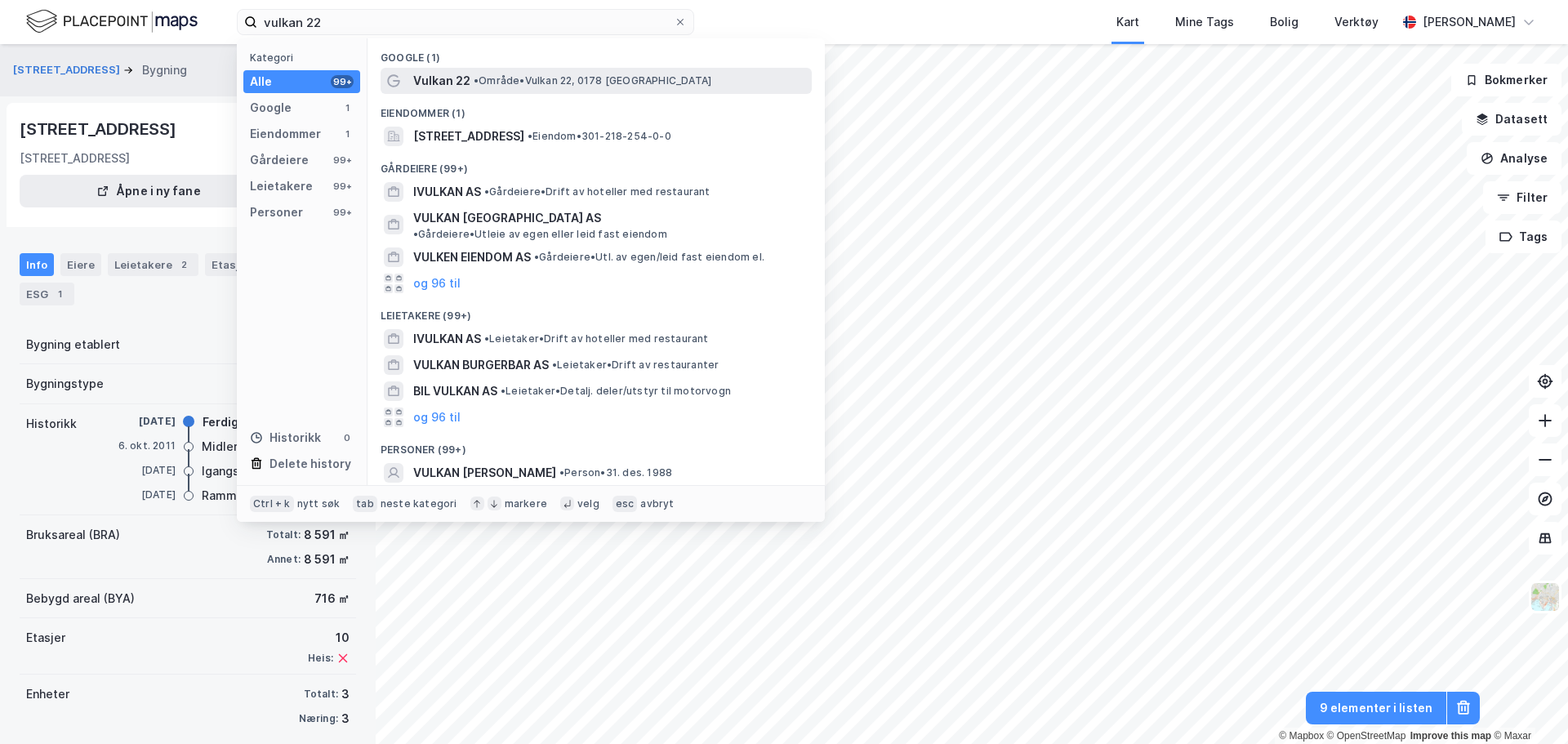
click at [505, 75] on span "• Område • Vulkan 22, [GEOGRAPHIC_DATA]" at bounding box center [592, 80] width 237 height 13
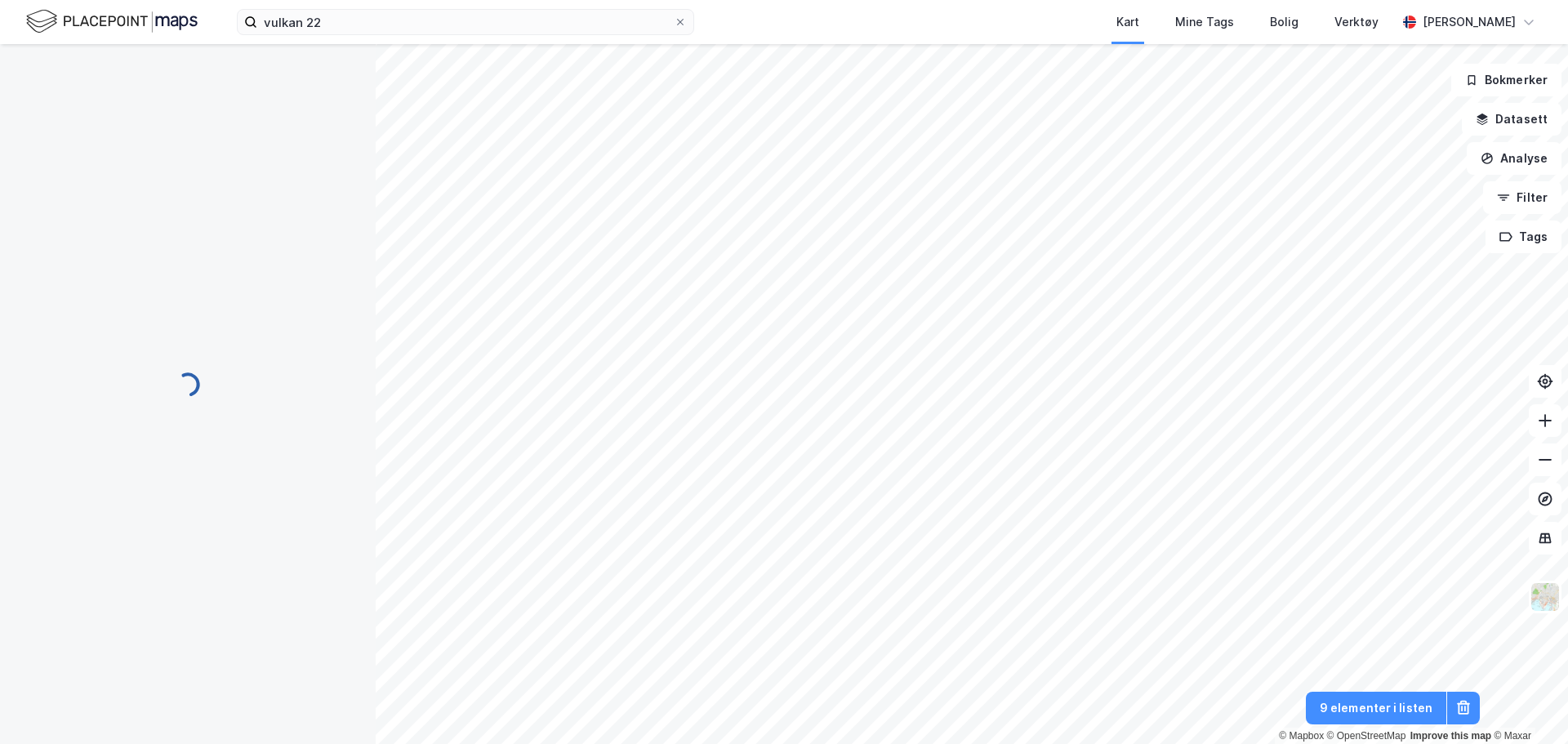
scroll to position [57, 0]
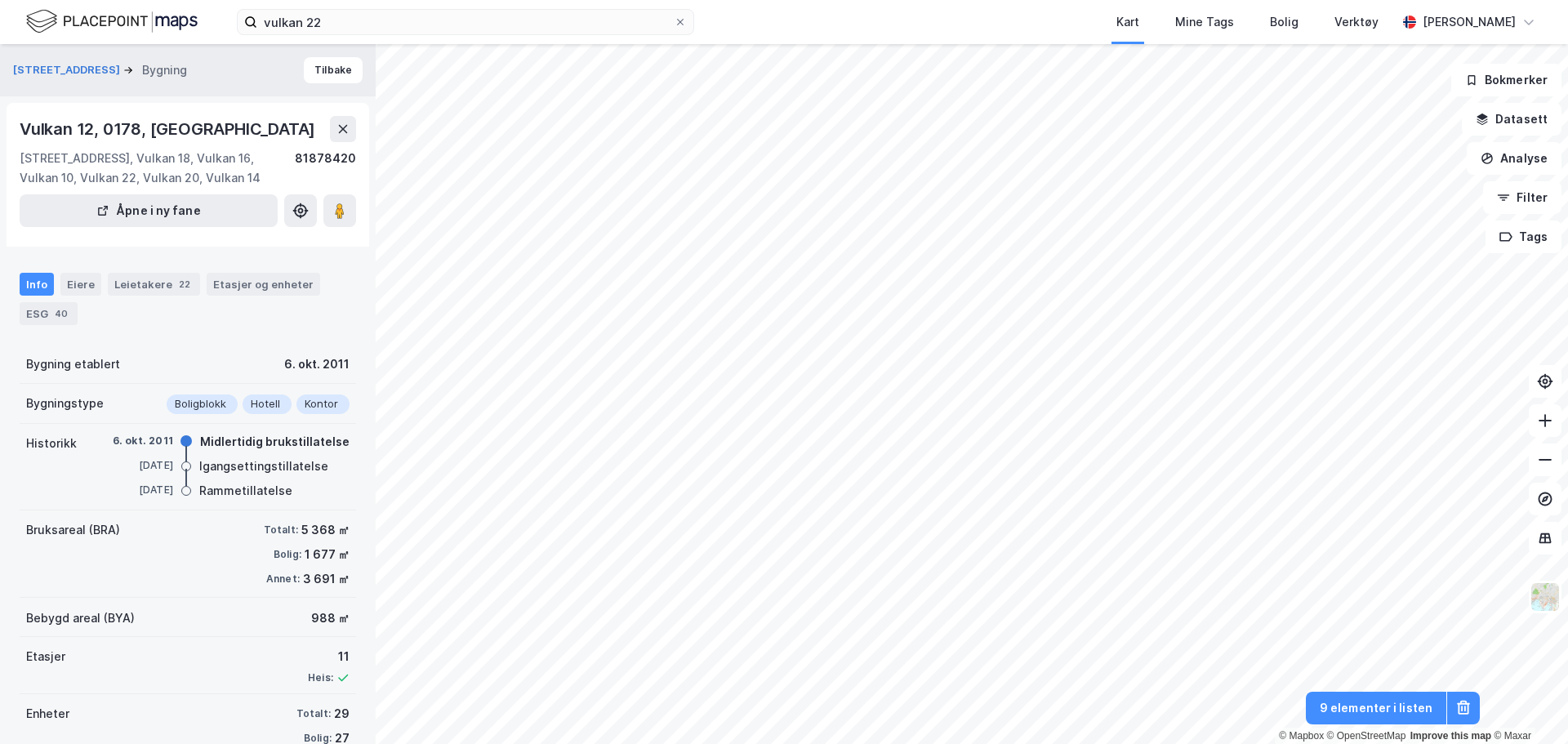
scroll to position [57, 0]
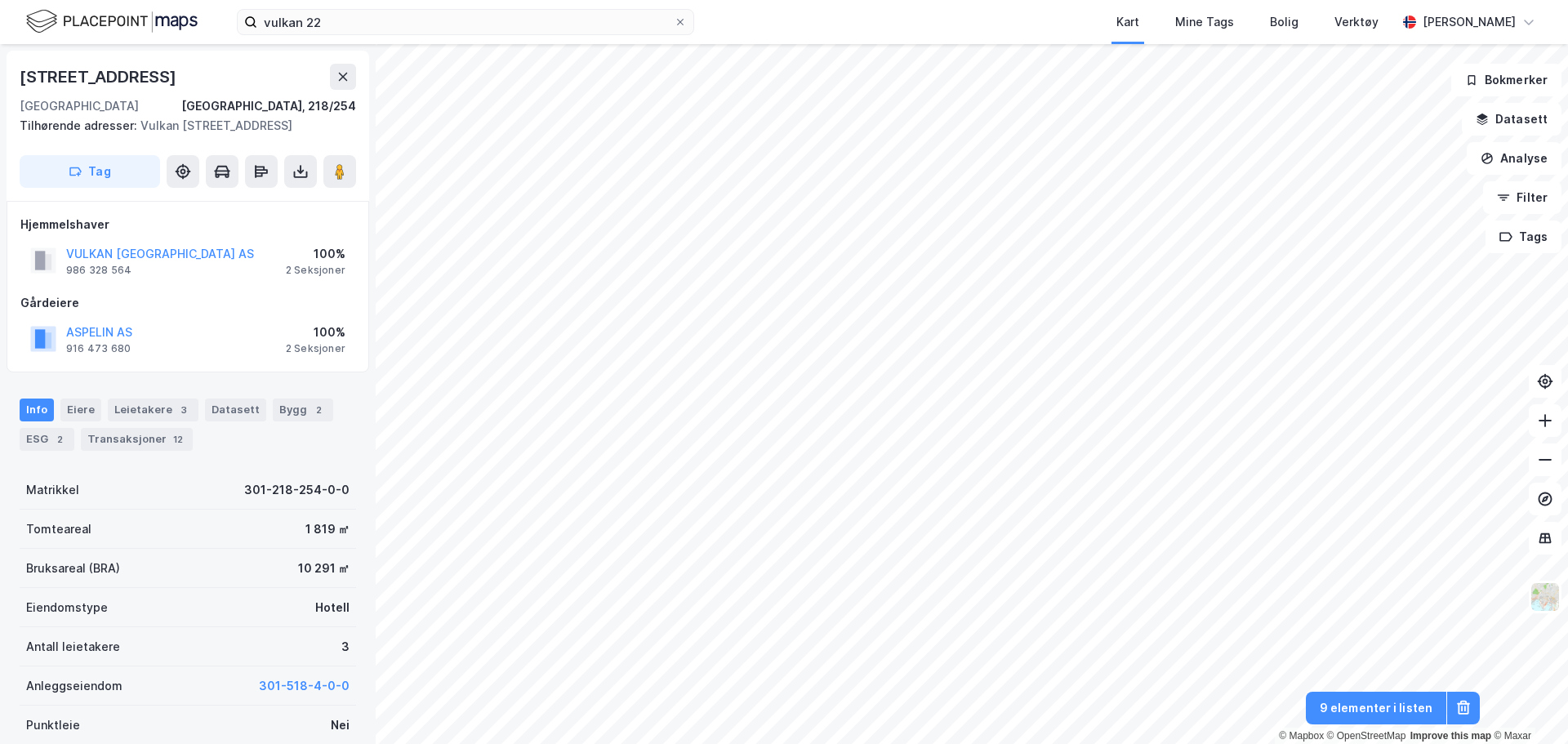
scroll to position [57, 0]
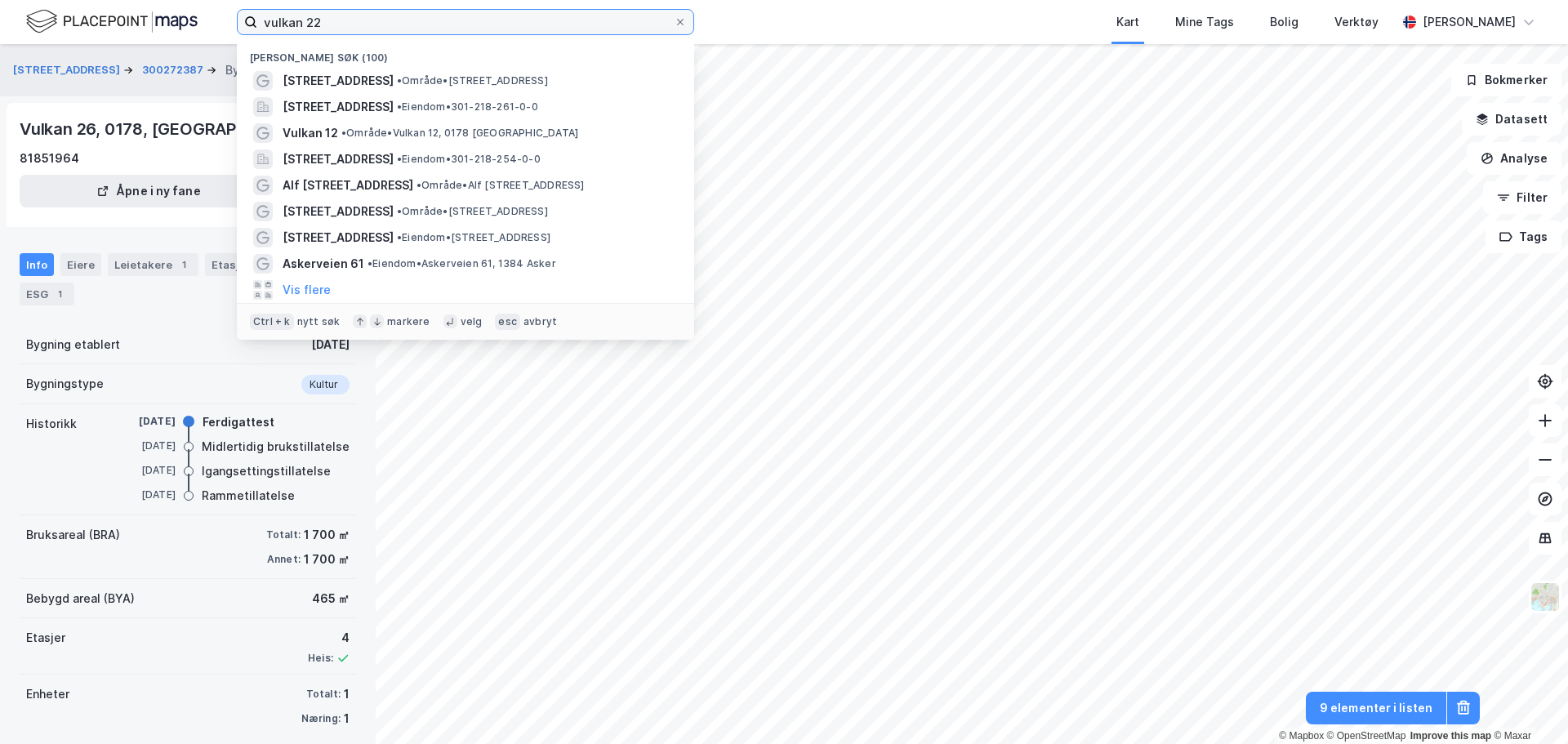
click at [335, 21] on input "vulkan 22" at bounding box center [465, 22] width 416 height 25
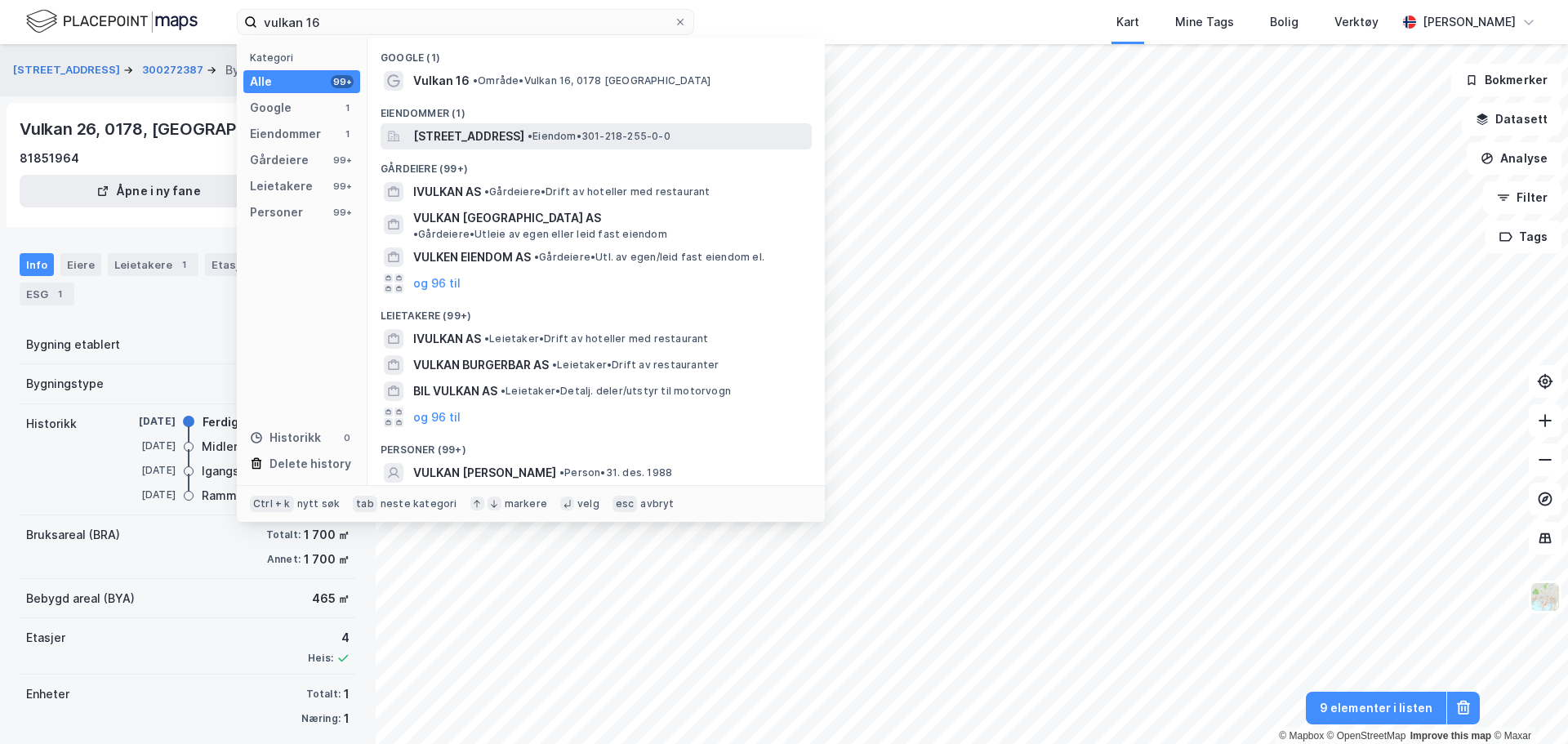
click at [508, 133] on span "[STREET_ADDRESS]" at bounding box center [468, 136] width 111 height 20
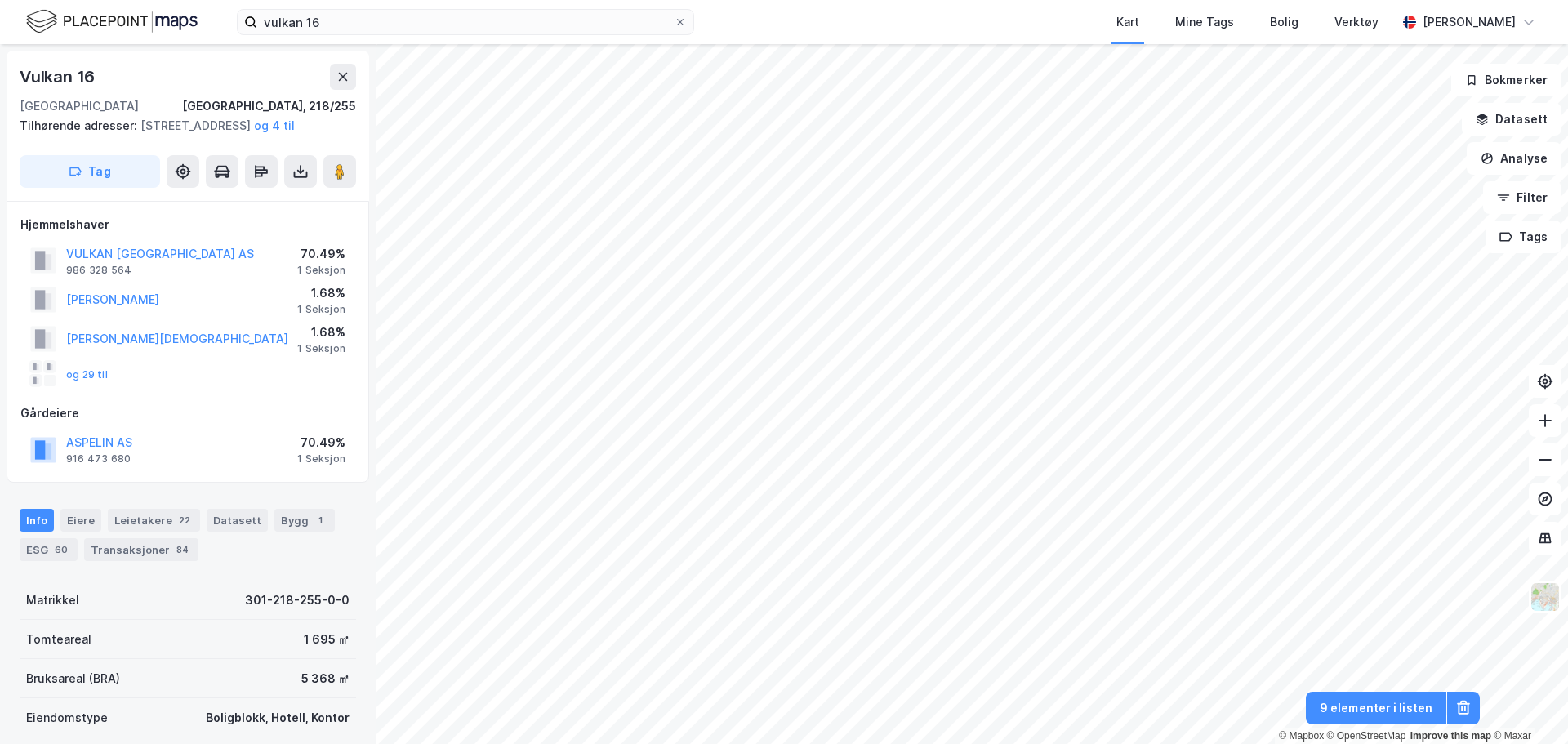
scroll to position [57, 0]
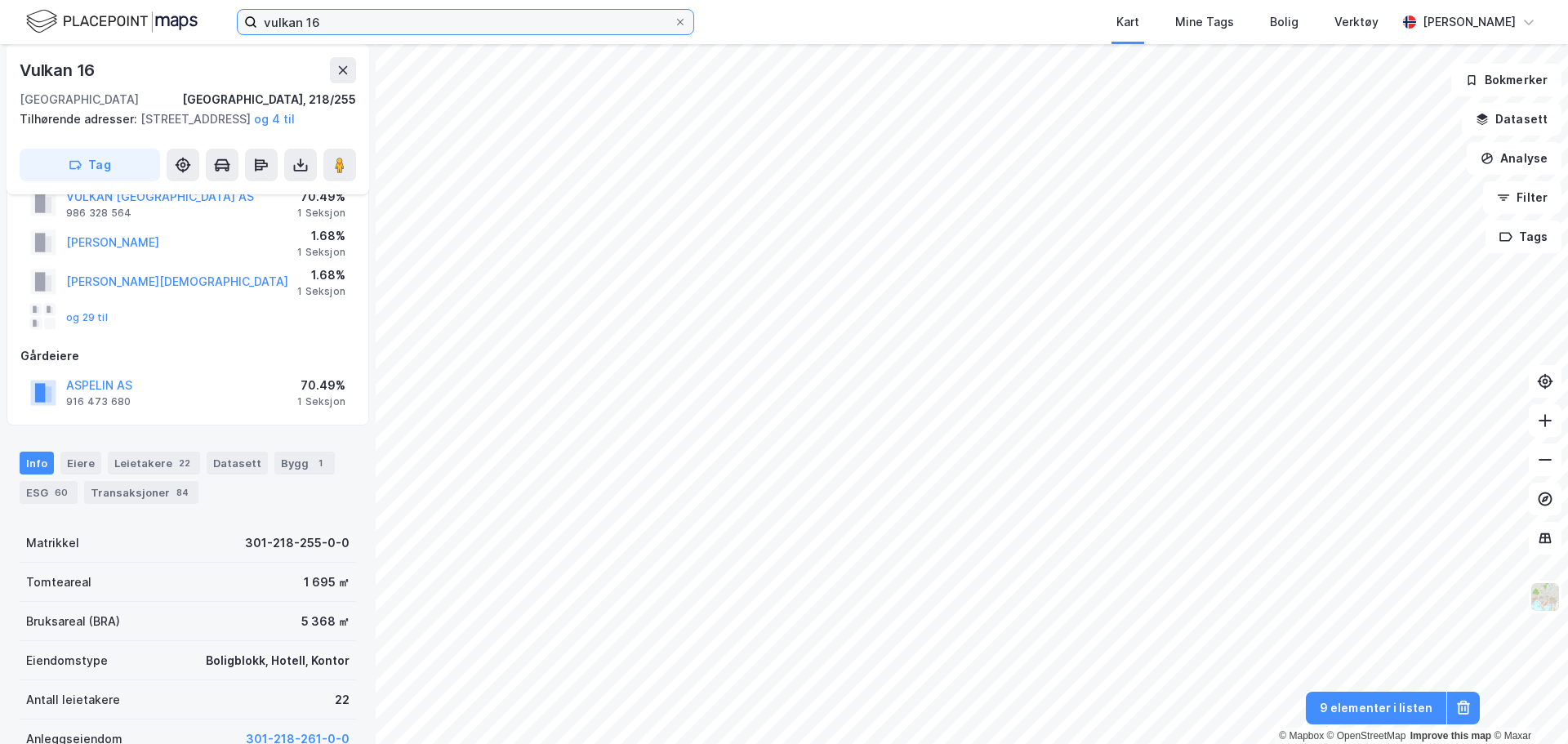
click at [374, 20] on input "vulkan 16" at bounding box center [465, 22] width 416 height 25
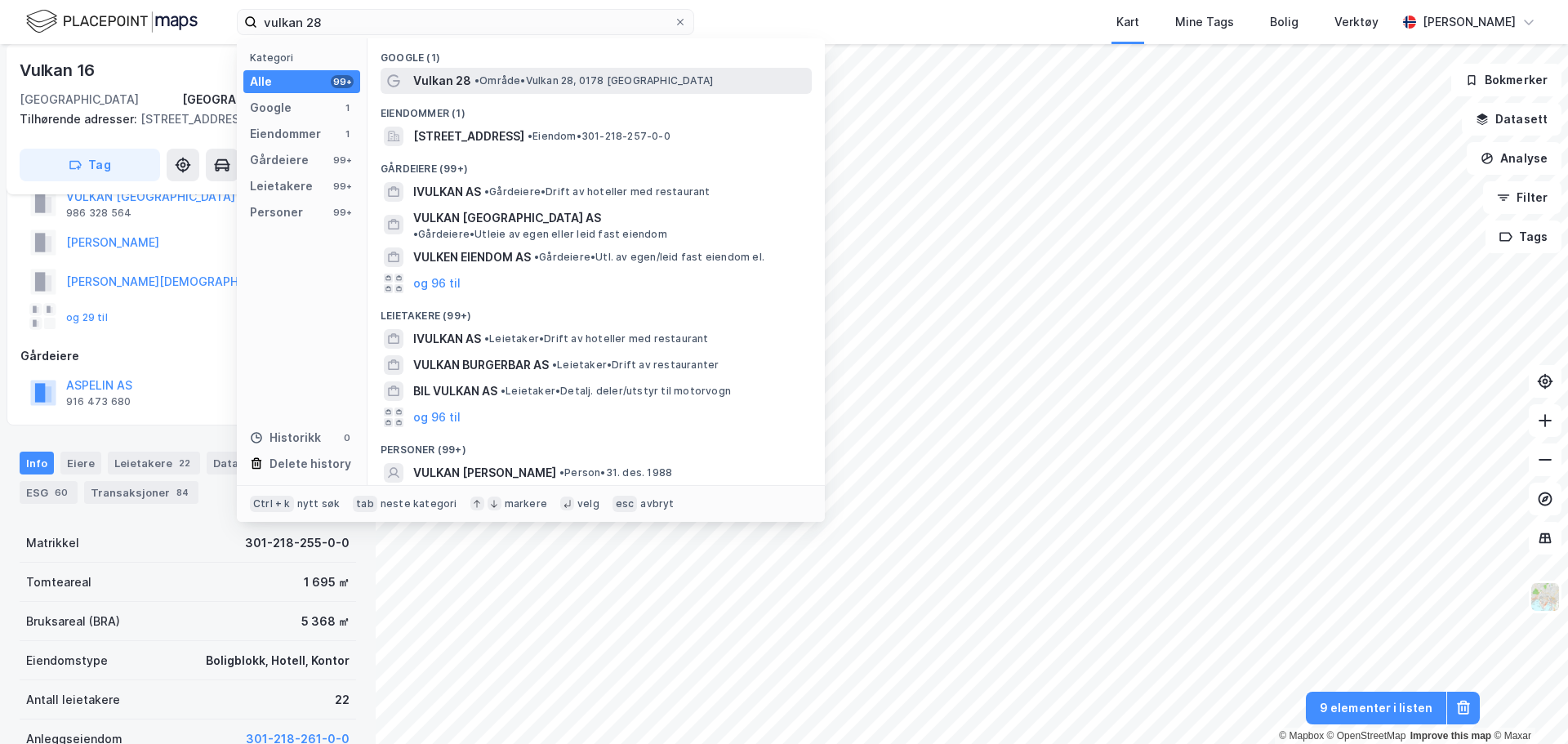
click at [532, 73] on div "Vulkan 28 • Område • Vulkan 28, [GEOGRAPHIC_DATA]" at bounding box center [611, 80] width 395 height 20
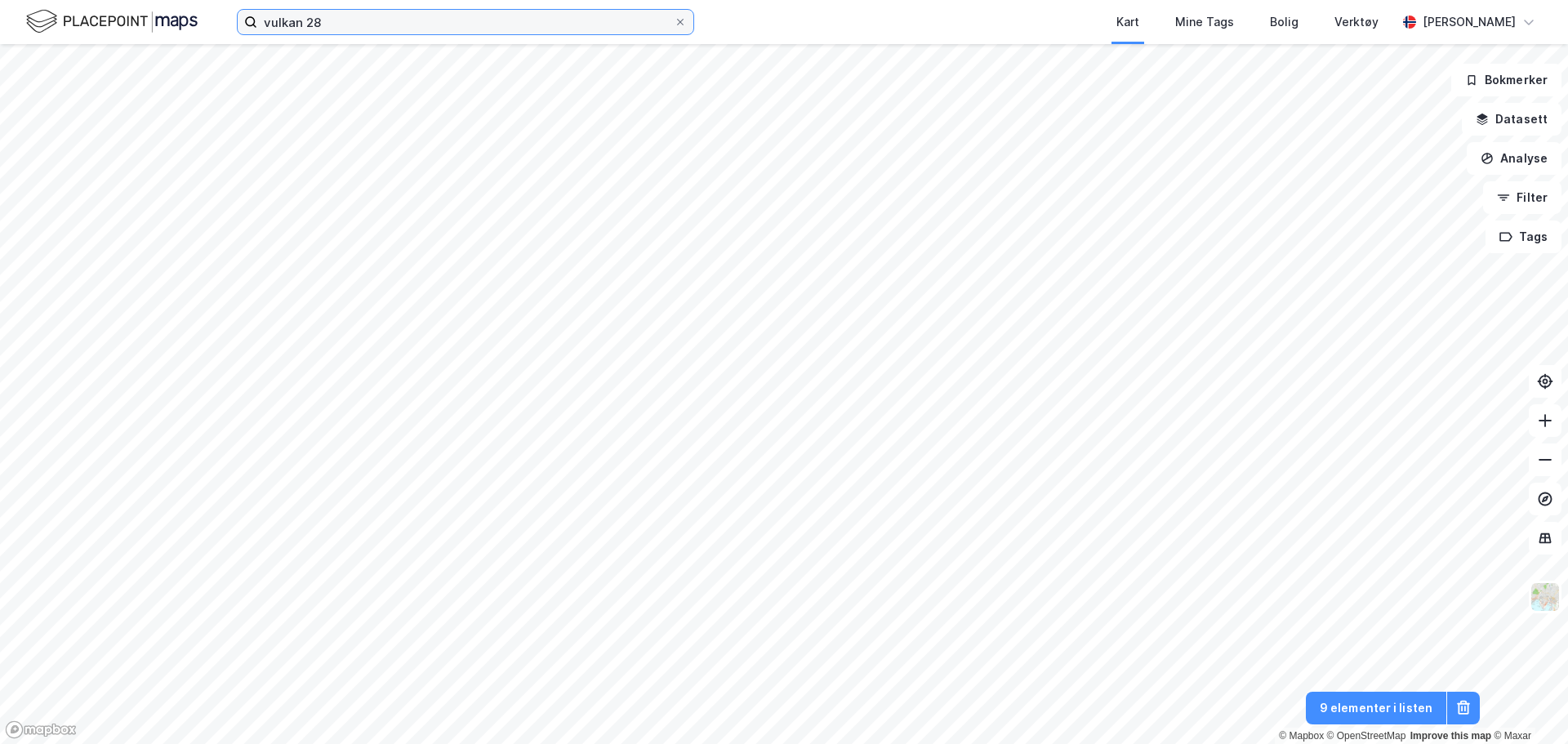
click at [390, 30] on input "vulkan 28" at bounding box center [465, 22] width 416 height 25
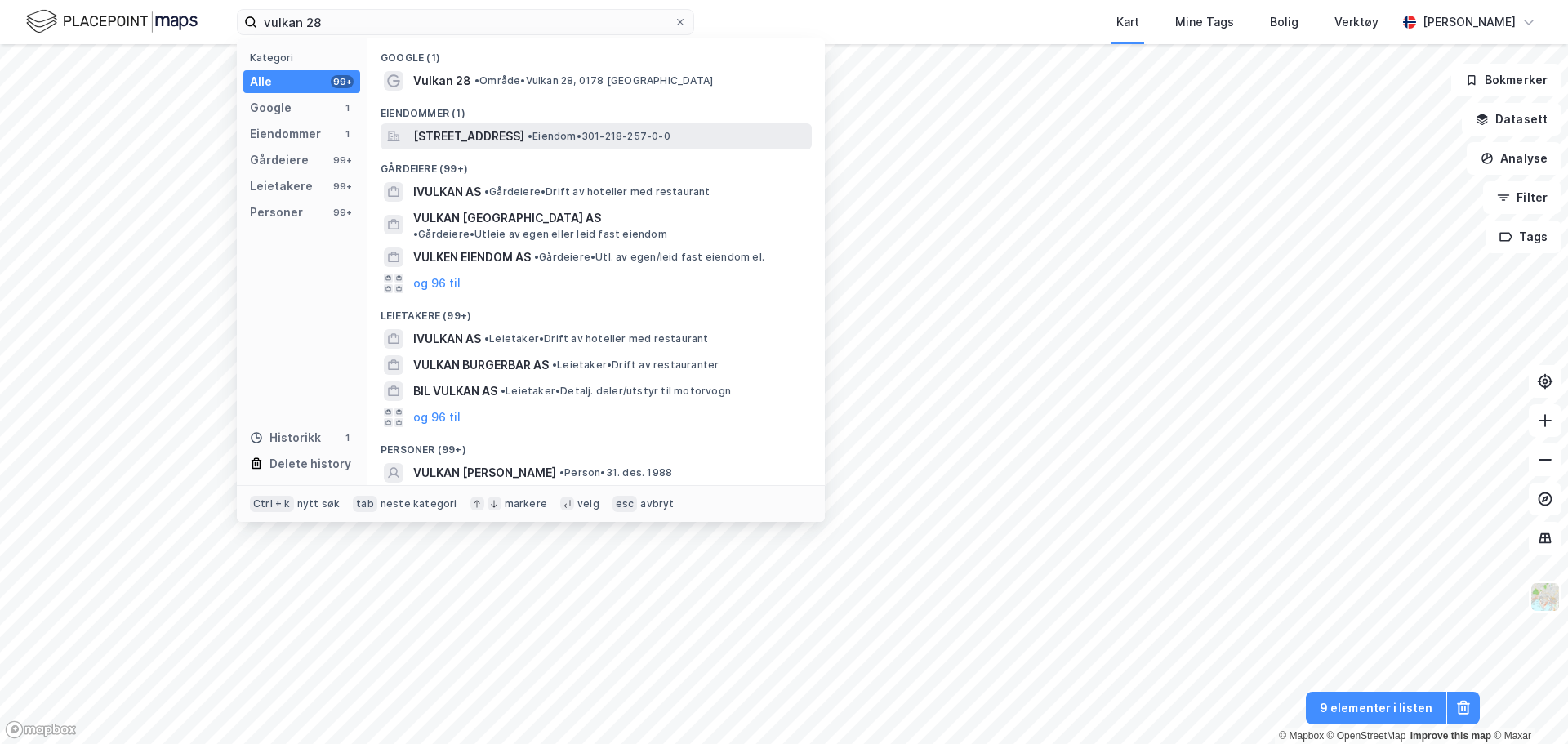
click at [486, 132] on span "[STREET_ADDRESS]" at bounding box center [468, 136] width 111 height 20
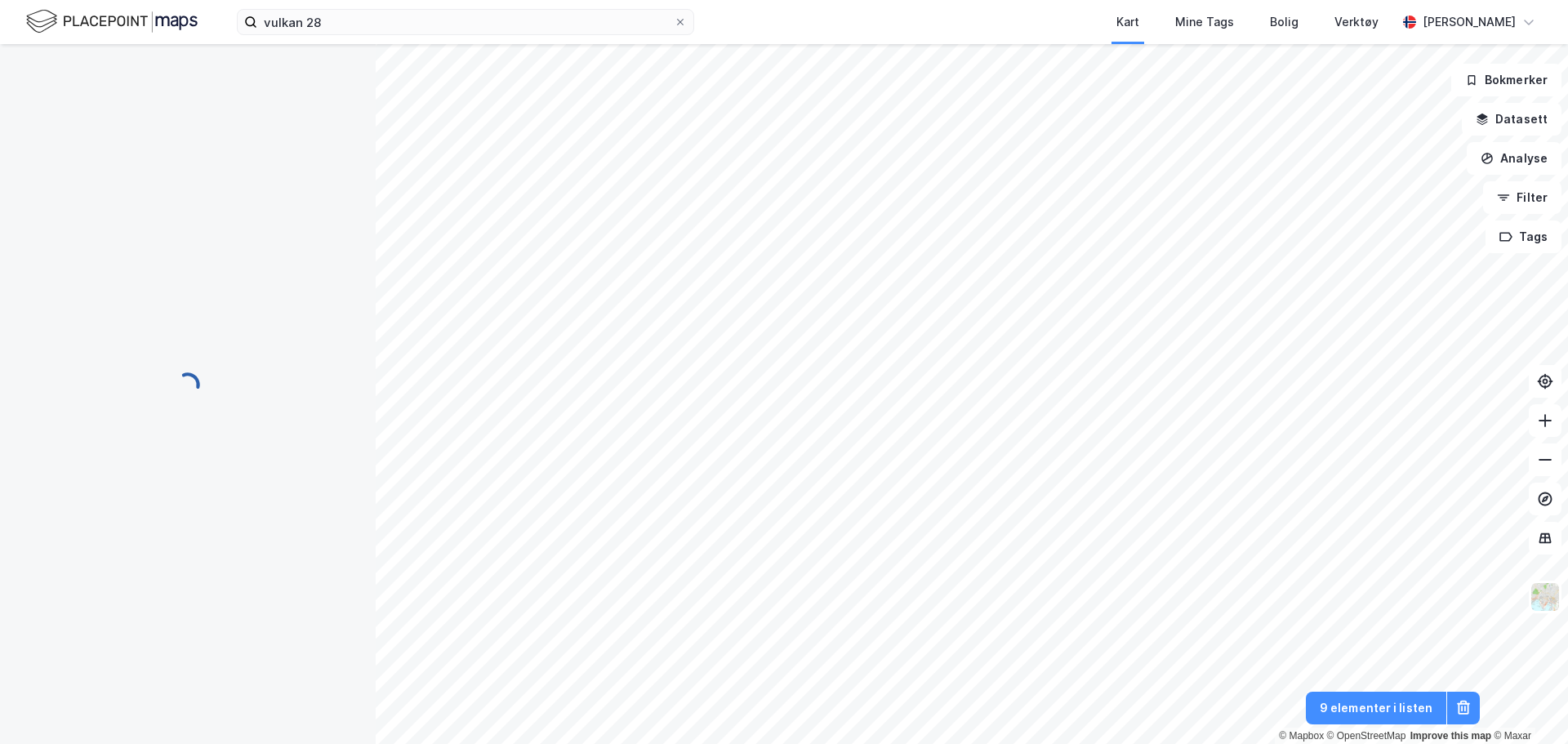
scroll to position [57, 0]
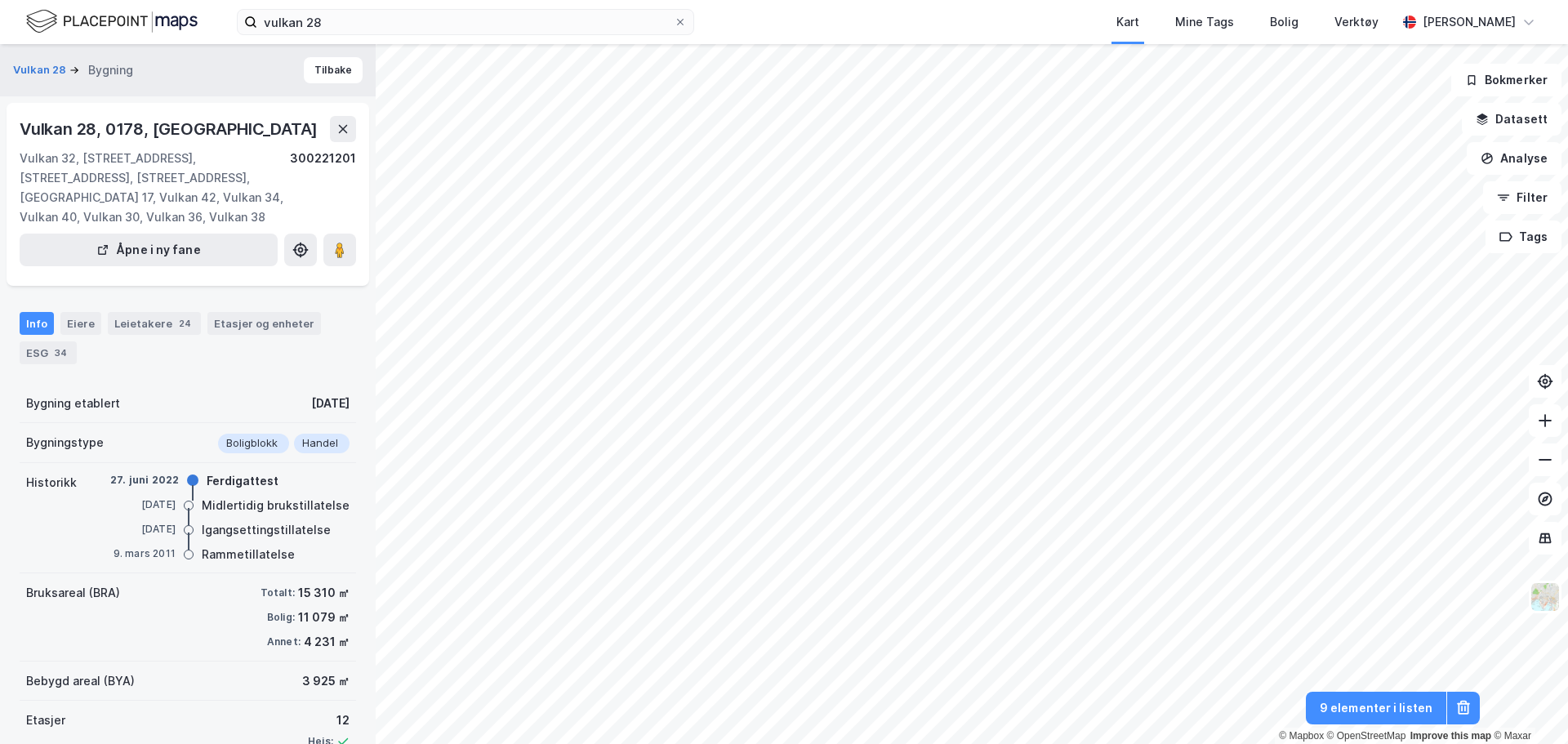
scroll to position [110, 0]
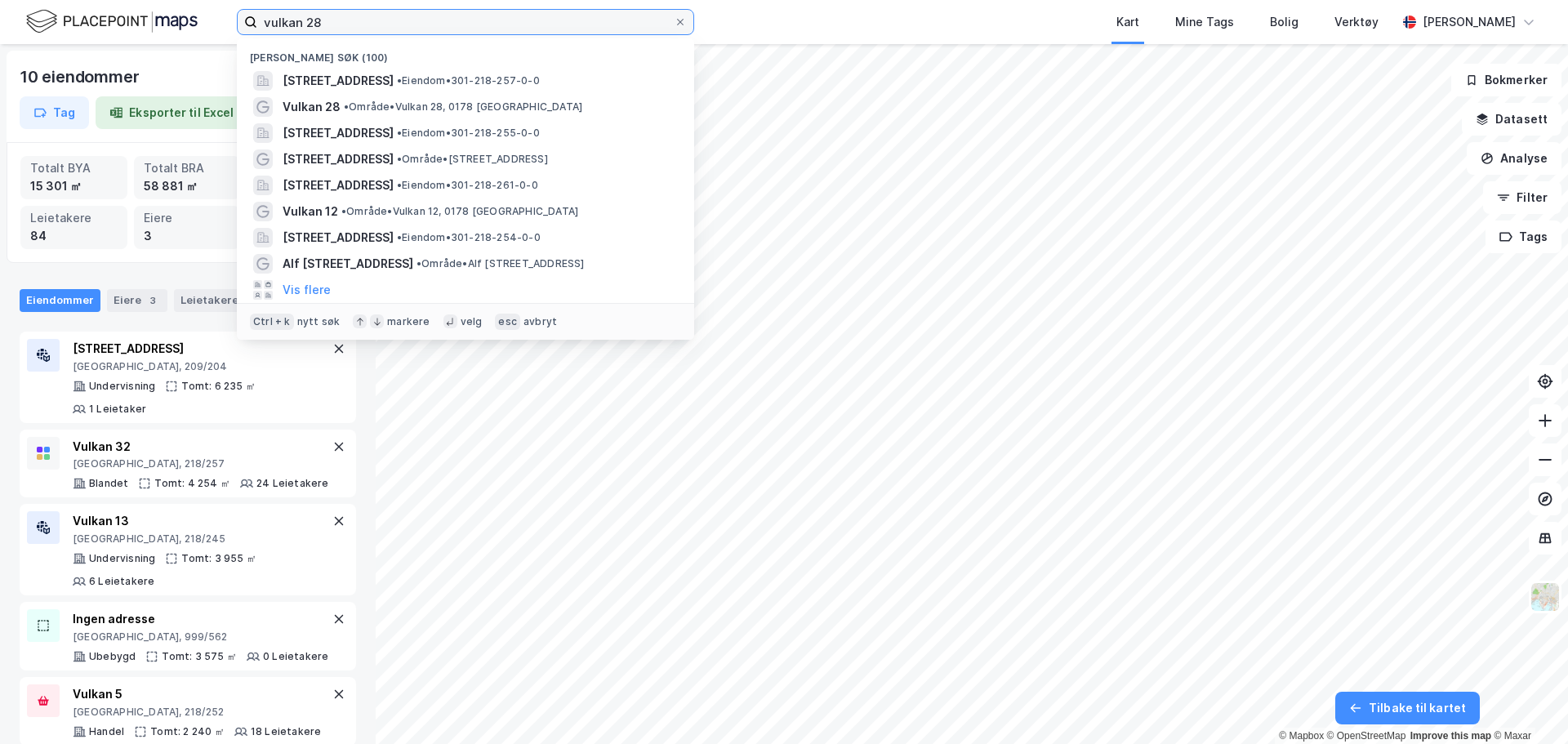
click at [333, 26] on input "vulkan 28" at bounding box center [465, 22] width 416 height 25
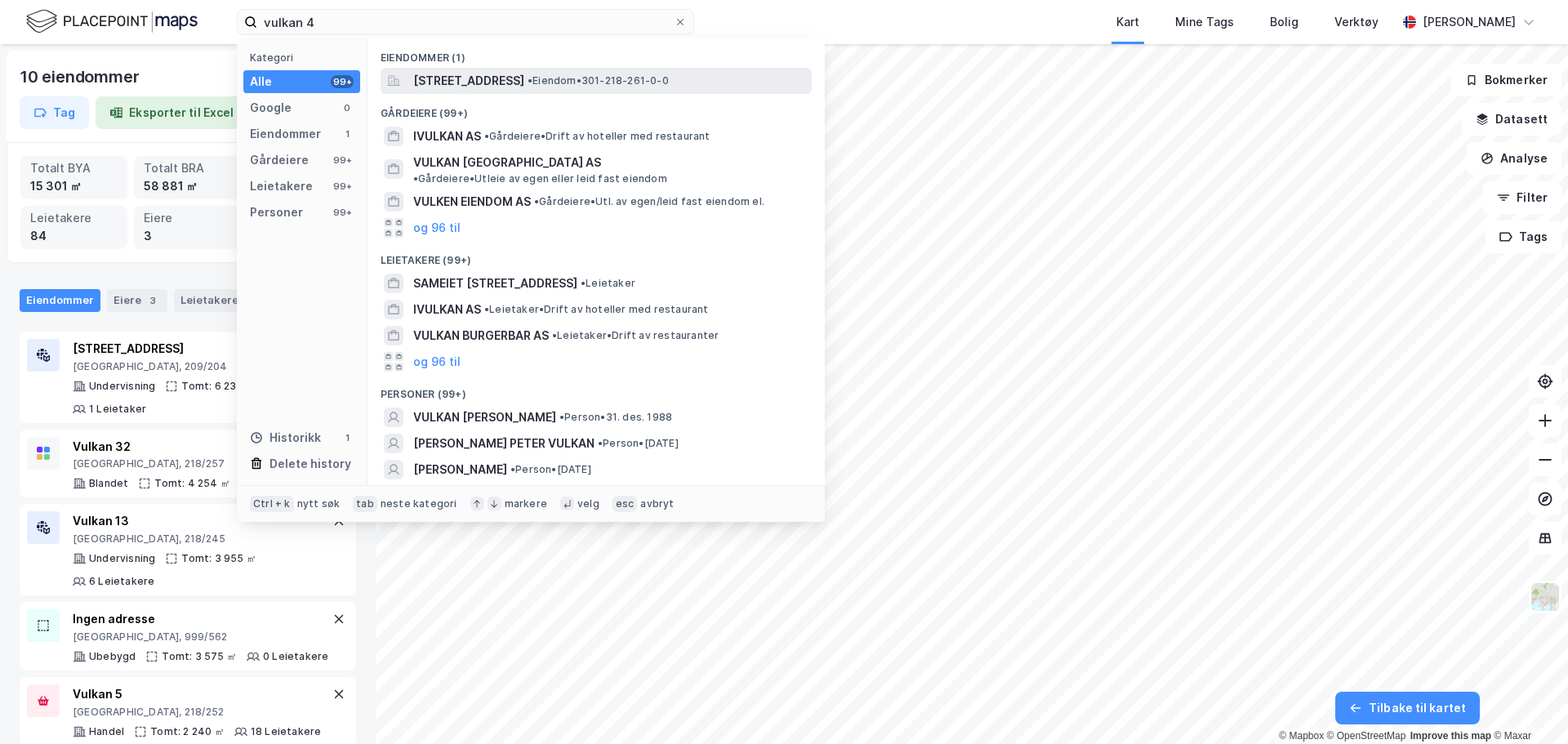
click at [500, 82] on span "[STREET_ADDRESS]" at bounding box center [468, 80] width 111 height 20
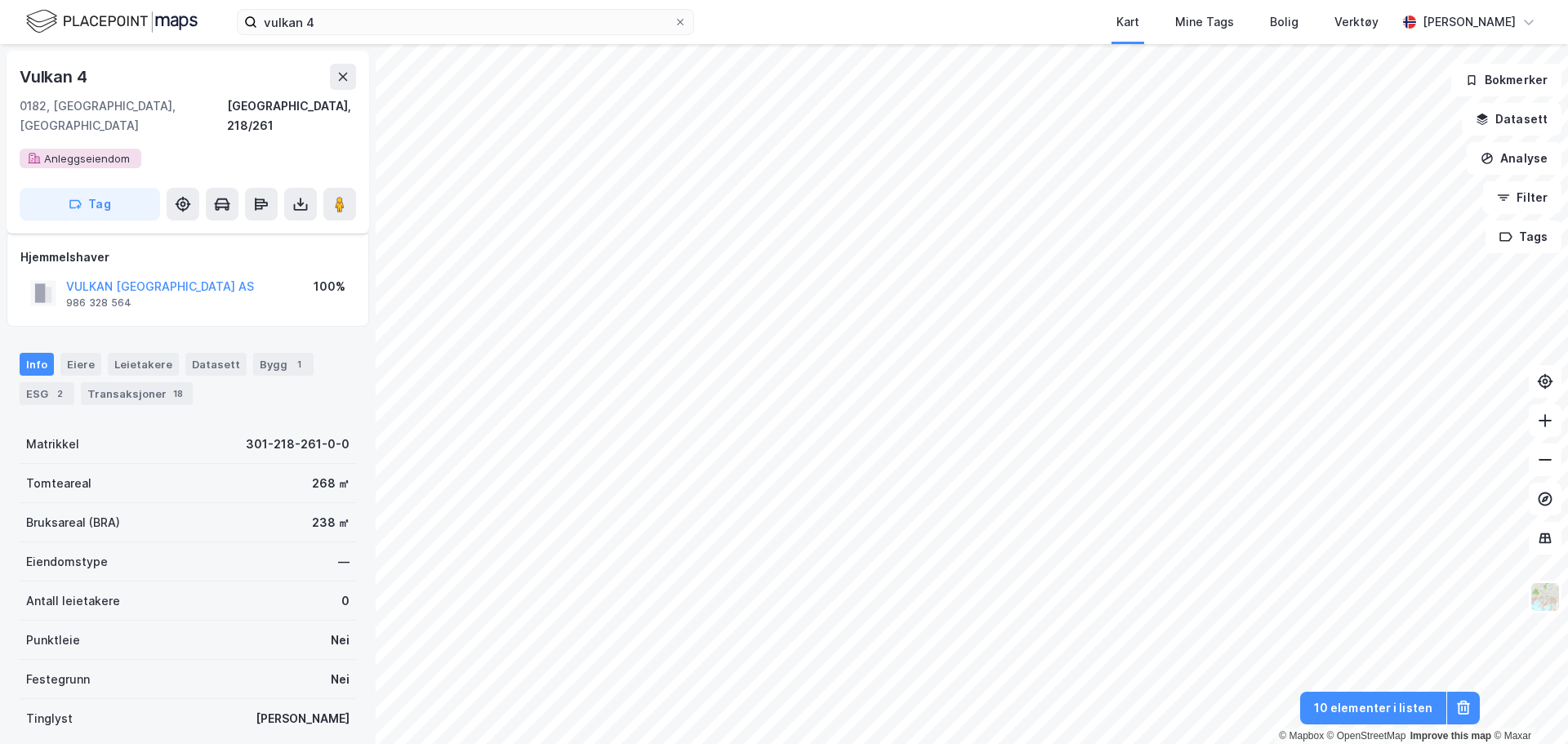
scroll to position [110, 0]
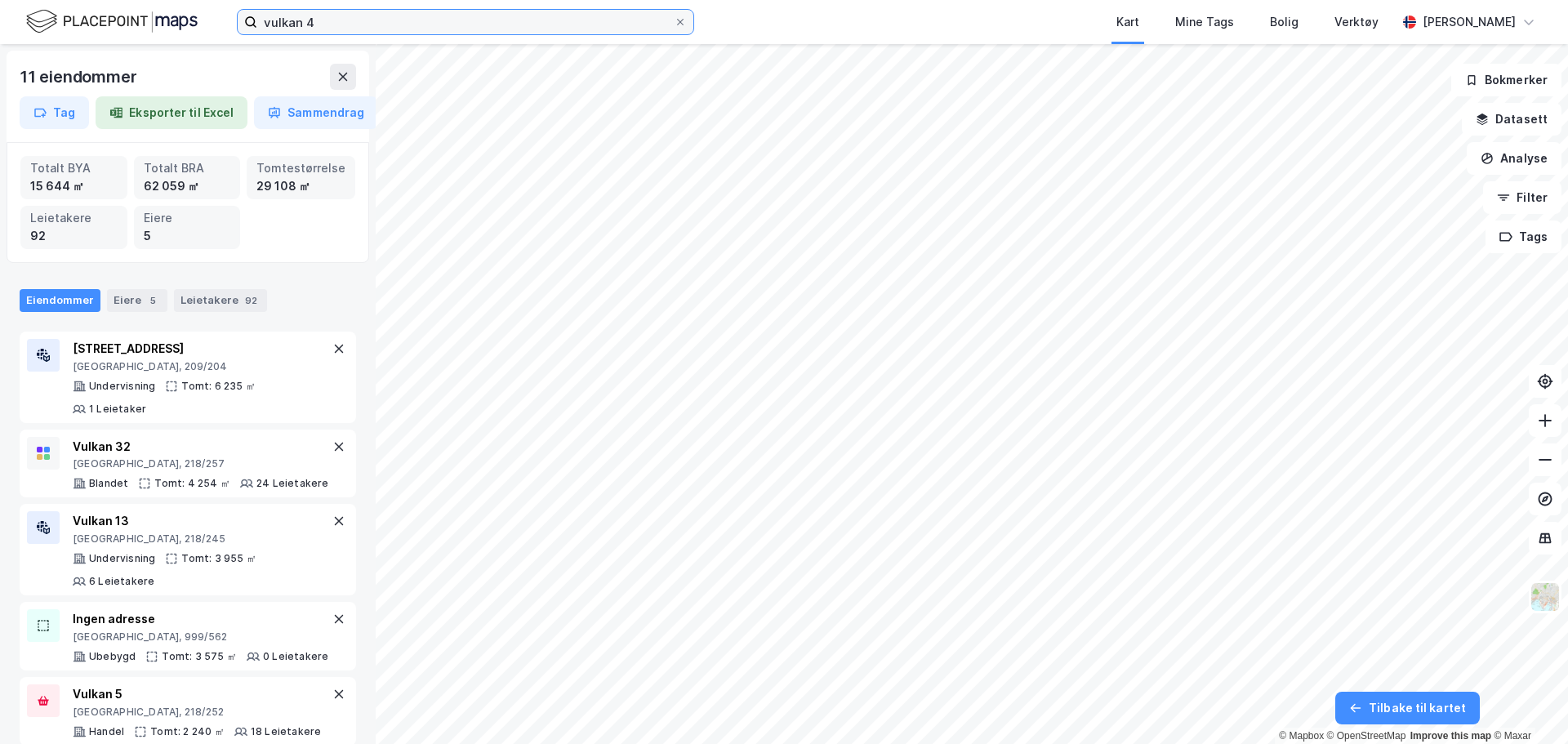
click at [341, 20] on input "vulkan 4" at bounding box center [465, 22] width 416 height 25
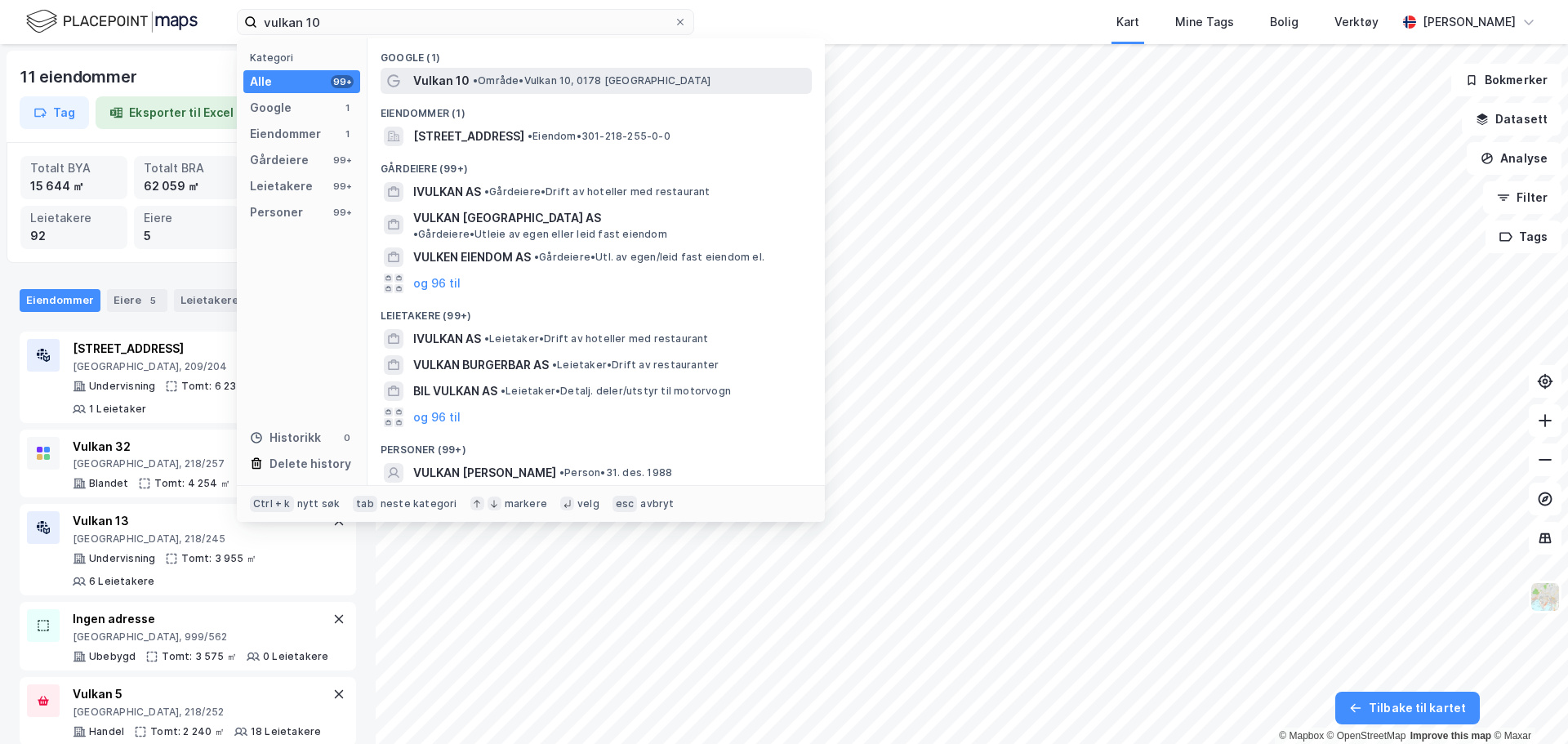
click at [526, 86] on span "• Område • Vulkan 10, [GEOGRAPHIC_DATA]" at bounding box center [591, 80] width 237 height 13
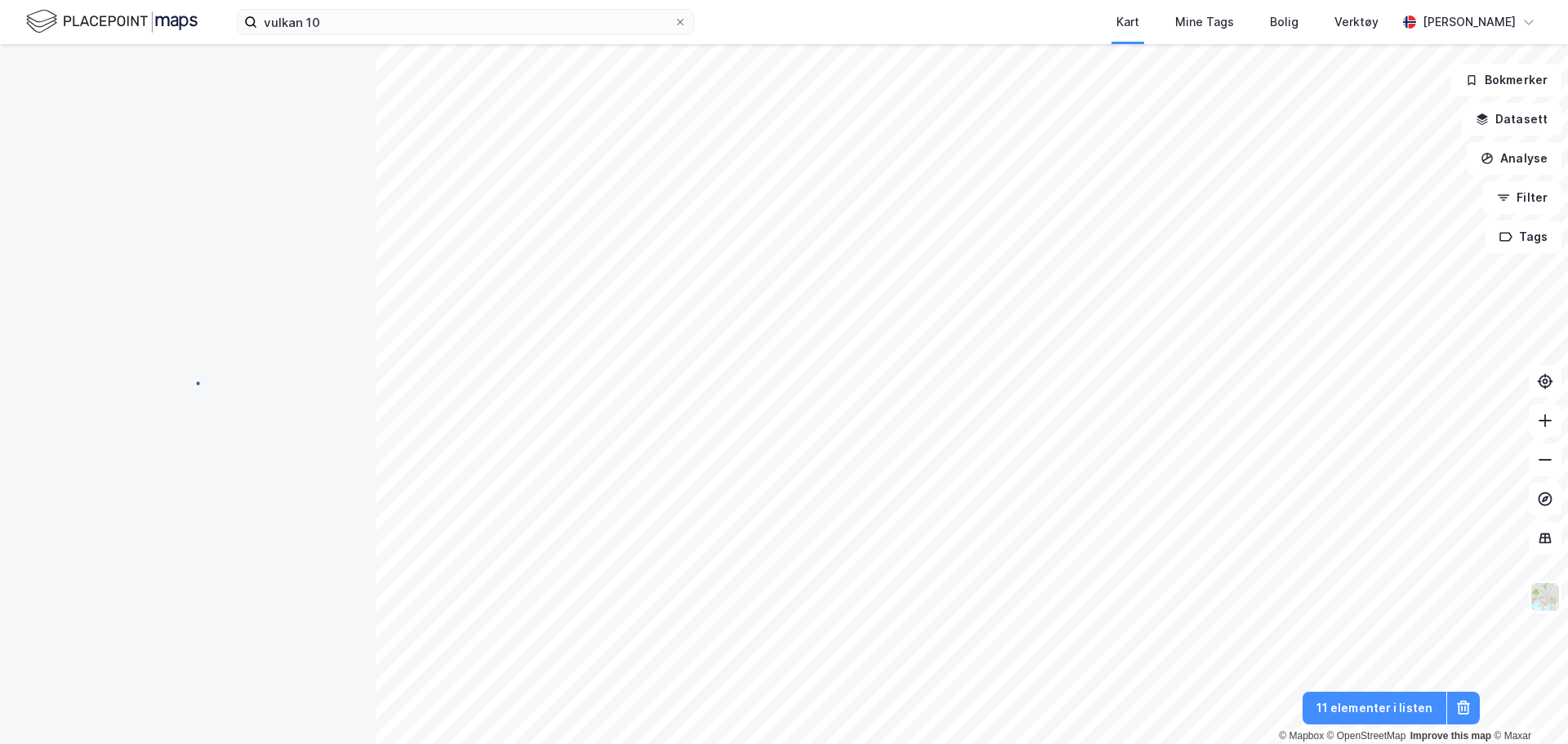
scroll to position [110, 0]
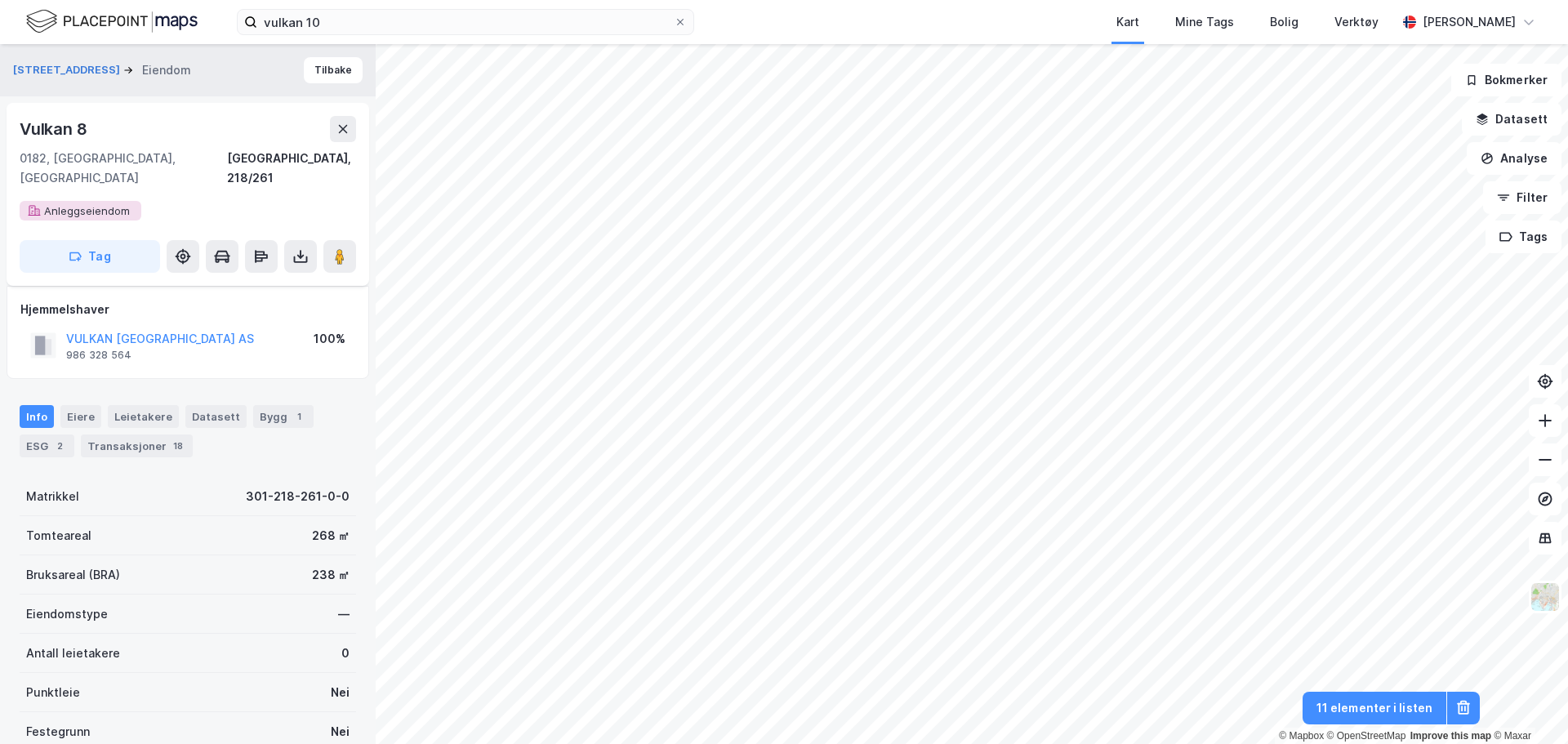
scroll to position [110, 0]
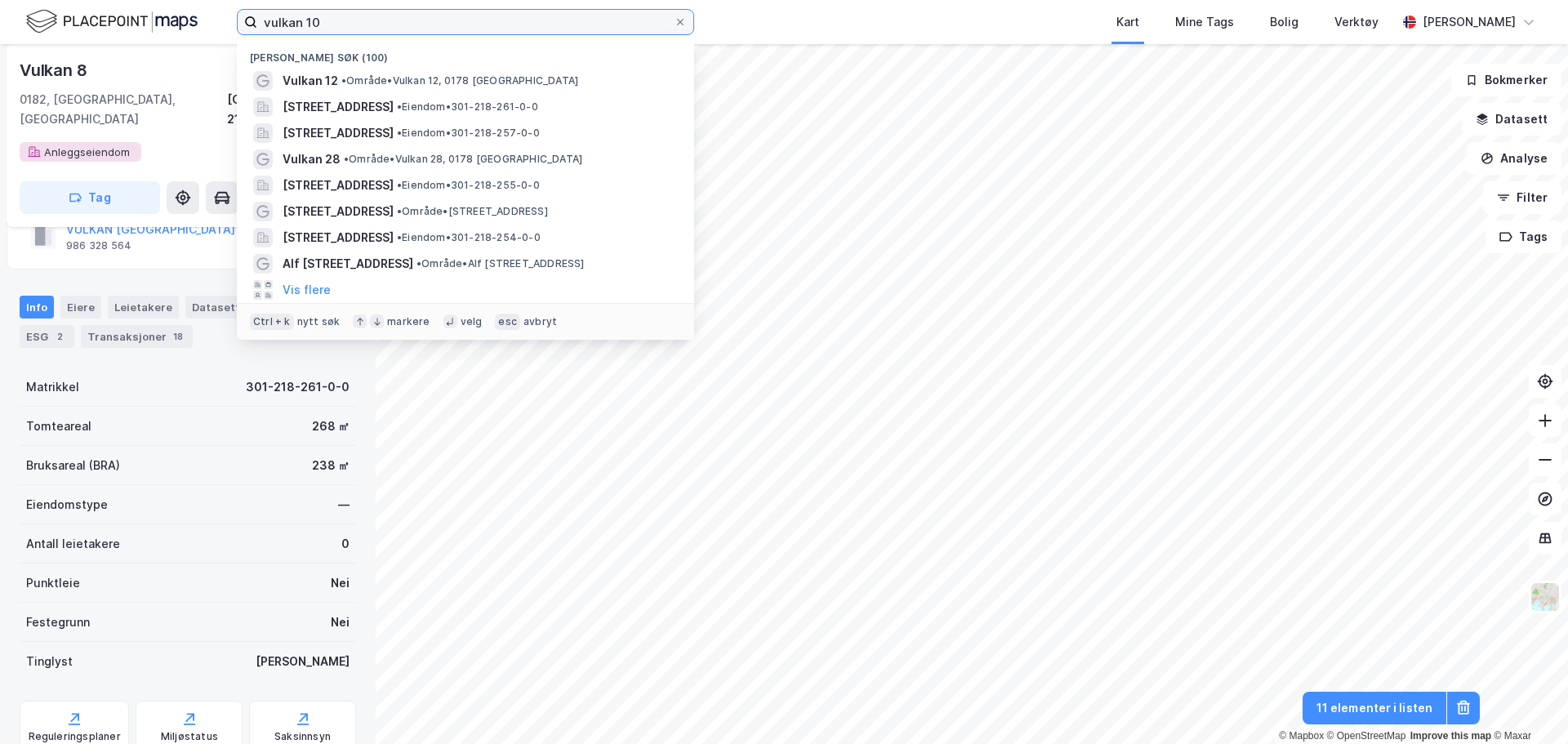
drag, startPoint x: 197, startPoint y: 21, endPoint x: -7, endPoint y: 22, distance: 204.0
click at [0, 22] on html "vulkan 10 Nylige søk (100) Vulkan 12 • Område • [STREET_ADDRESS] • Eiendom • 30…" at bounding box center [784, 372] width 1568 height 744
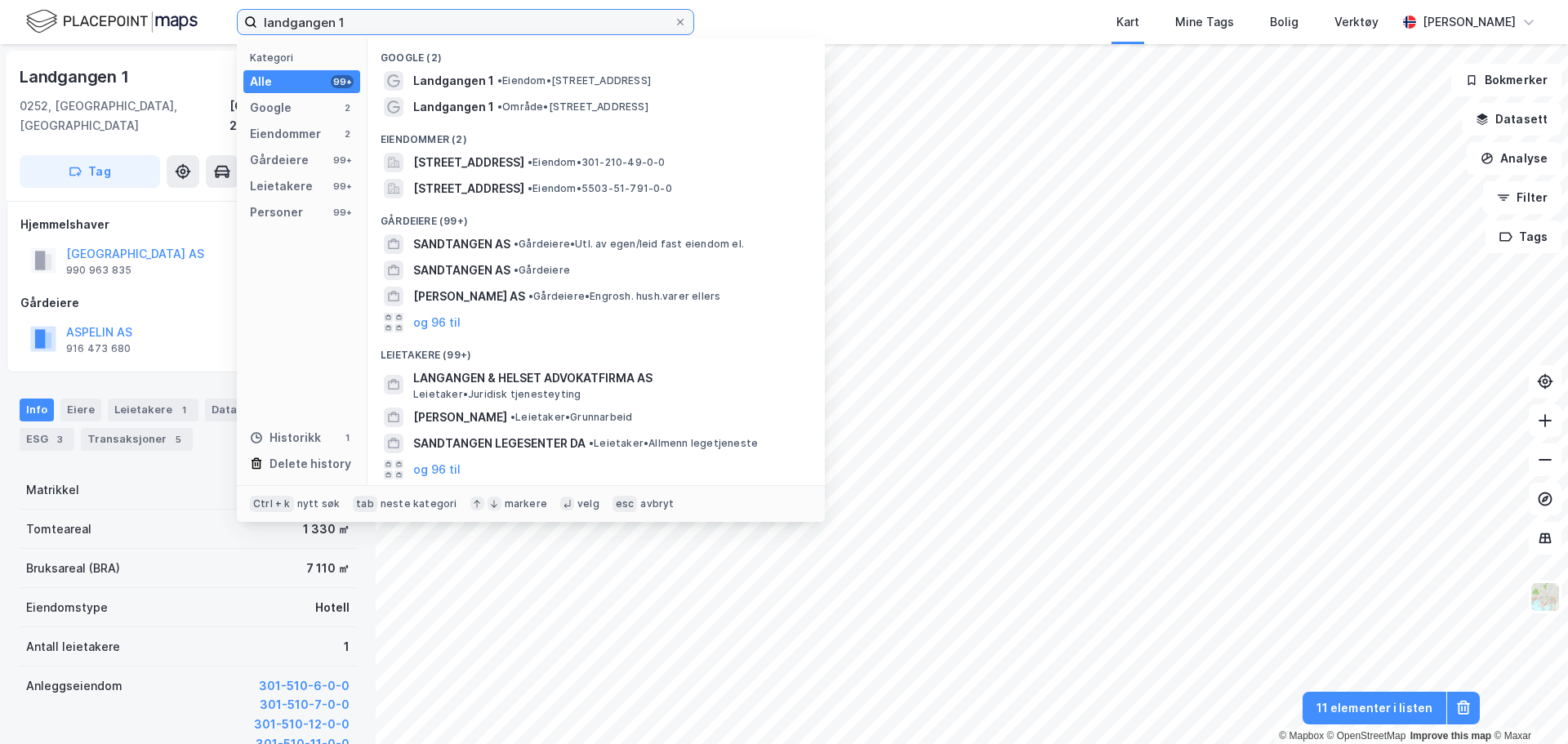
drag, startPoint x: 355, startPoint y: 18, endPoint x: 89, endPoint y: 9, distance: 266.2
click at [89, 10] on div "landgangen 1 Kategori Alle 99+ Google 2 Eiendommer 2 Gårdeiere 99+ Leietakere 9…" at bounding box center [784, 22] width 1568 height 44
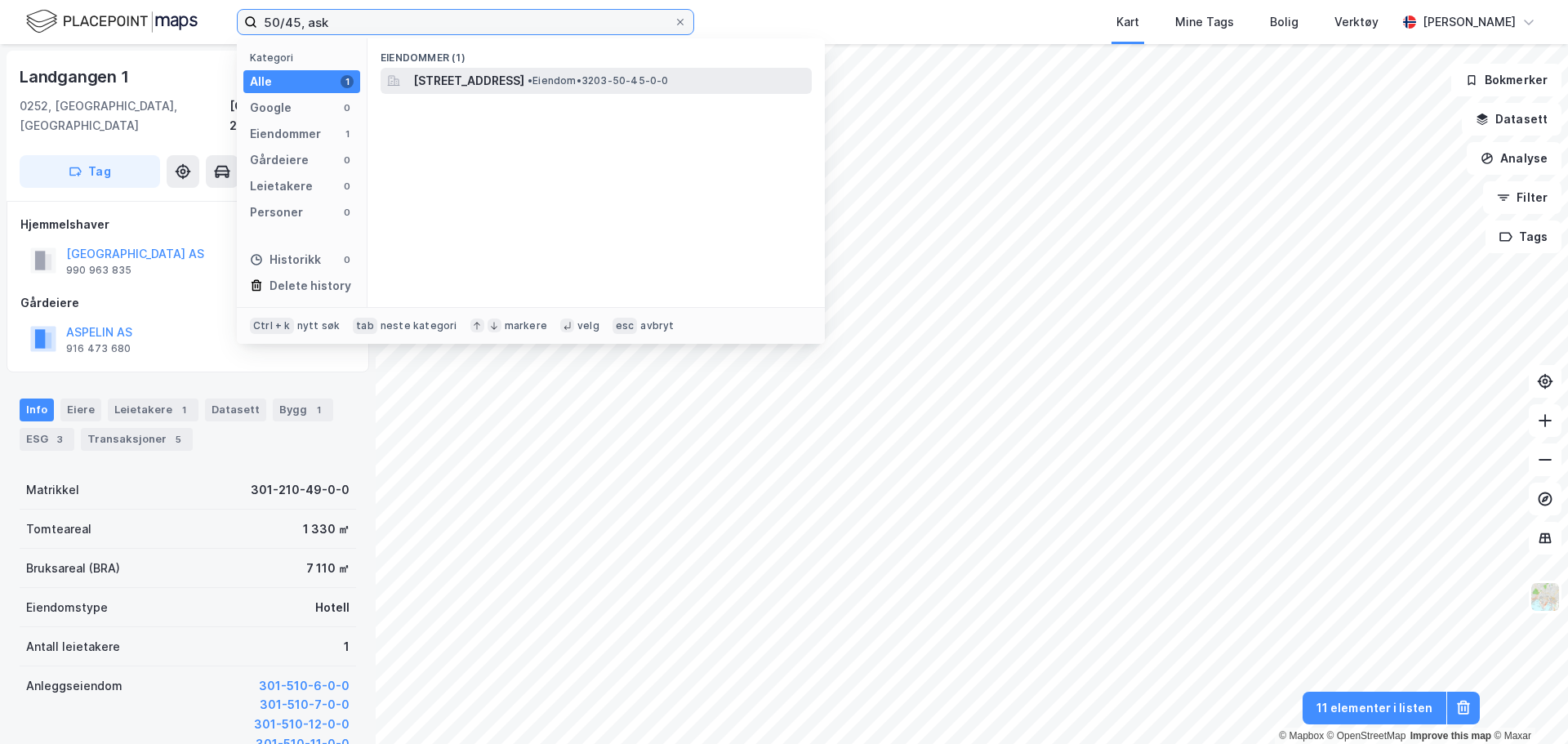
type input "50/45, ask"
